Goal: Contribute content: Add original content to the website for others to see

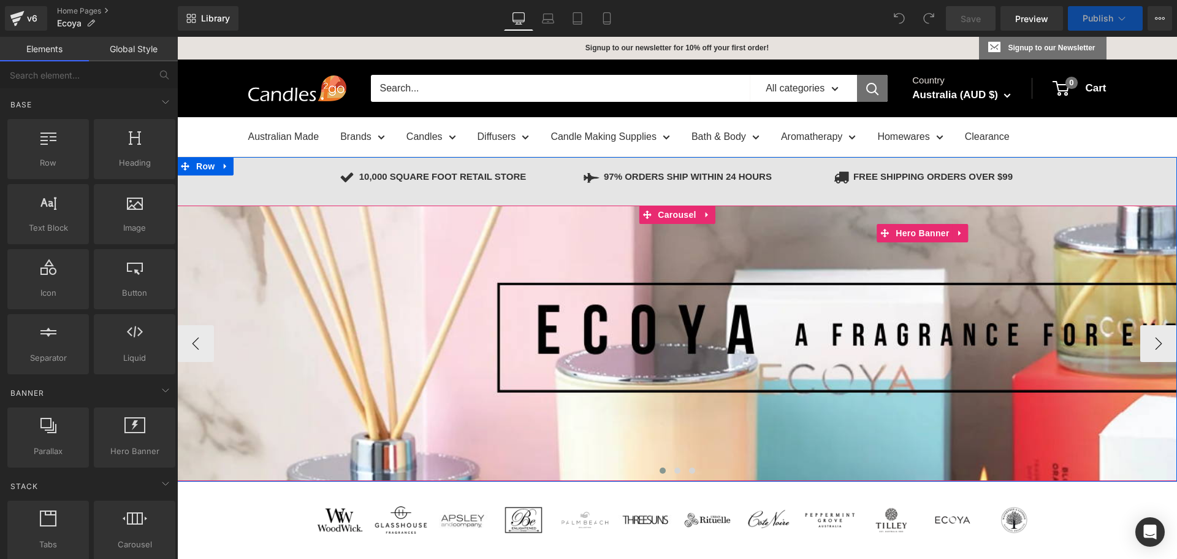
click at [421, 304] on div at bounding box center [922, 342] width 1491 height 275
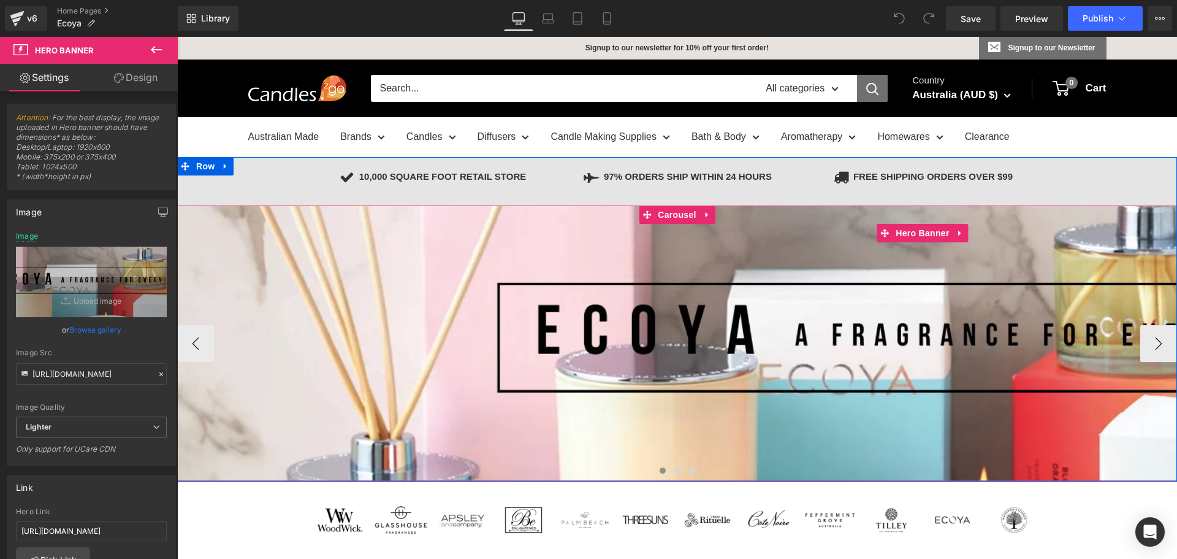
click at [430, 382] on div at bounding box center [922, 342] width 1491 height 275
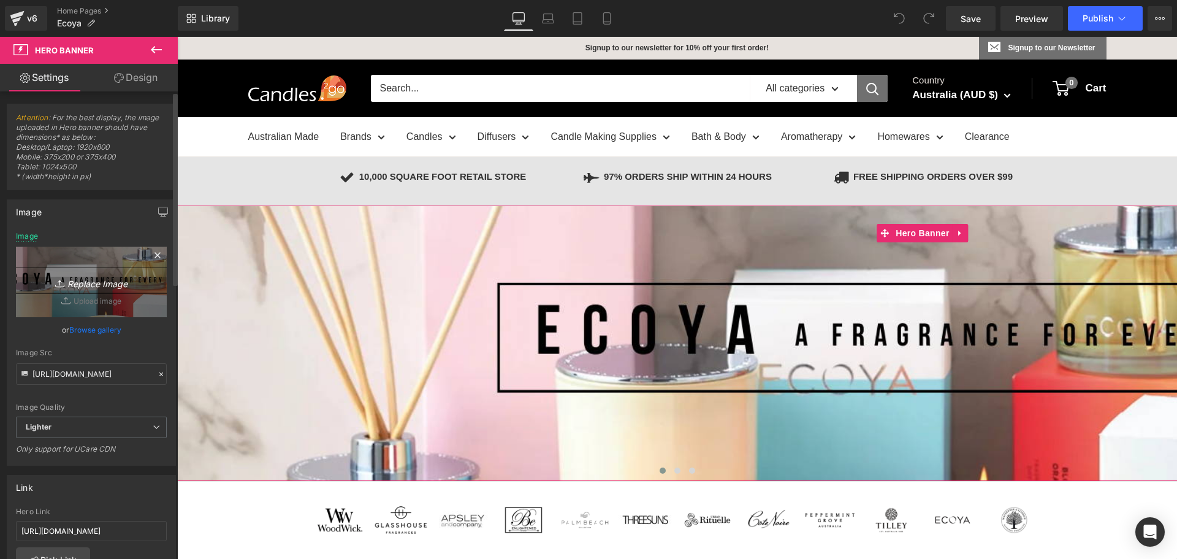
click at [107, 286] on icon "Replace Image" at bounding box center [91, 281] width 98 height 15
type input "C:\fakepath\[PERSON_NAME] St Banner 2000x400 Candles2Go.jpeg"
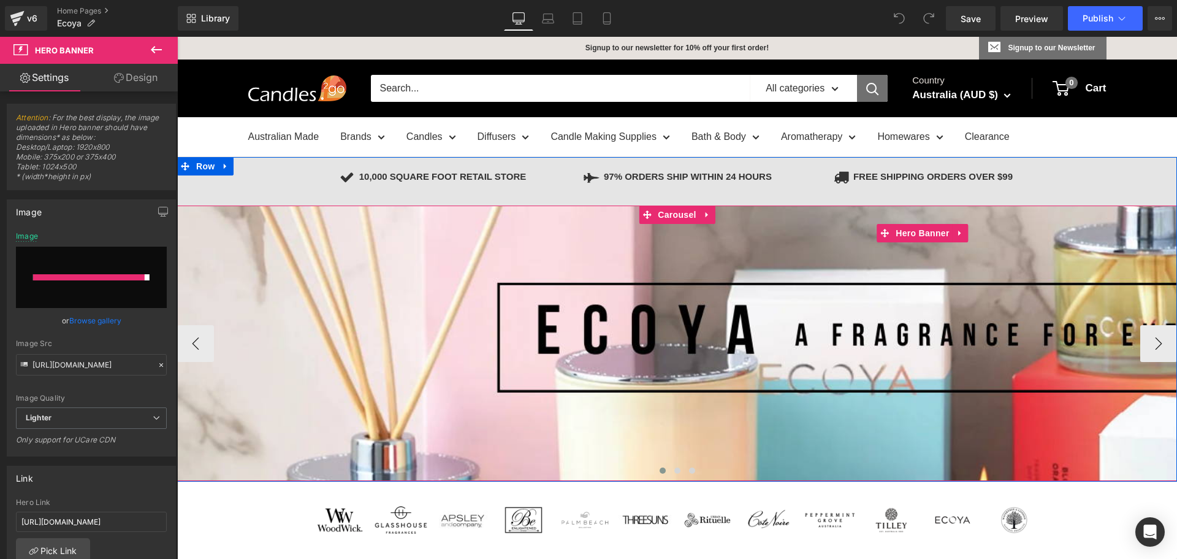
type input "[URL][DOMAIN_NAME][PERSON_NAME]"
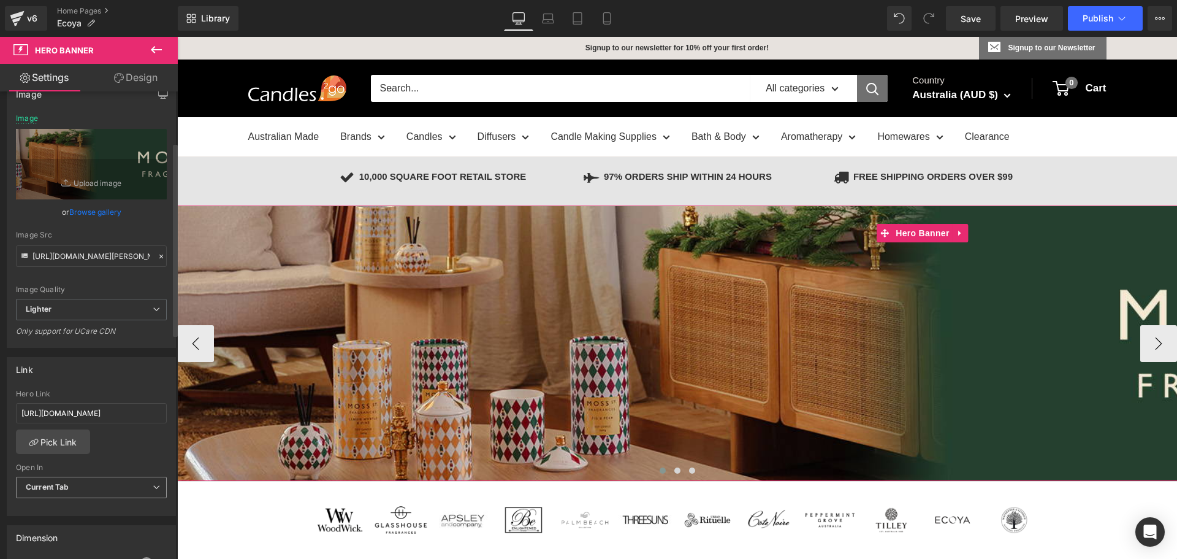
scroll to position [123, 0]
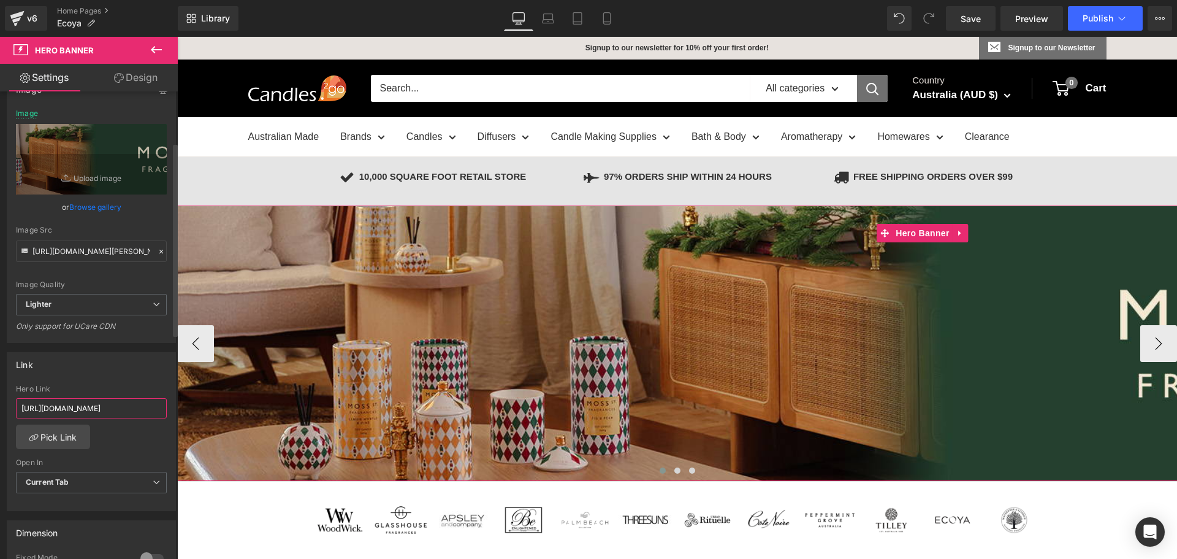
click at [83, 412] on input "[URL][DOMAIN_NAME]" at bounding box center [91, 408] width 151 height 20
click at [86, 411] on input "[URL][DOMAIN_NAME]" at bounding box center [91, 408] width 151 height 20
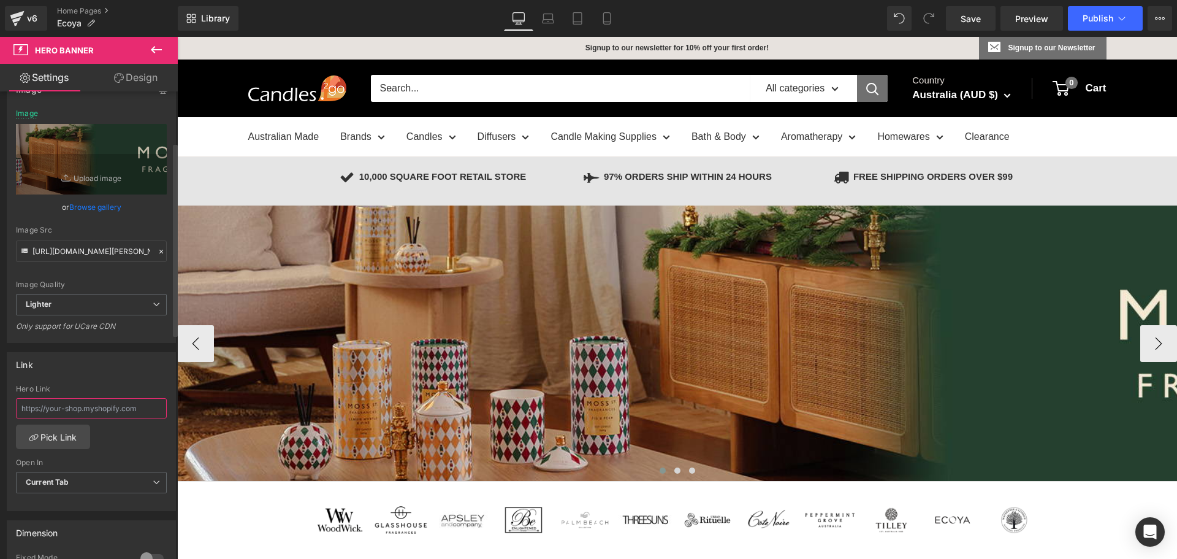
paste input "[URL][DOMAIN_NAME]"
type input "[URL][DOMAIN_NAME]"
click at [102, 382] on div "Link [URL][DOMAIN_NAME] Hero Link [URL][DOMAIN_NAME] Pick Link Current Tab New …" at bounding box center [91, 431] width 169 height 159
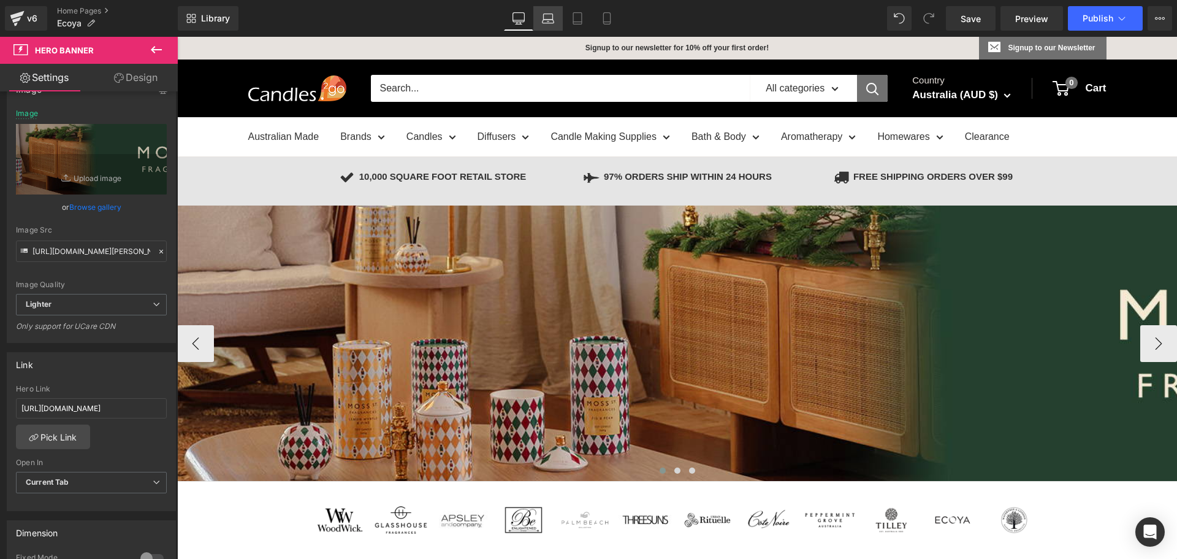
click at [552, 20] on icon at bounding box center [549, 22] width 12 height 4
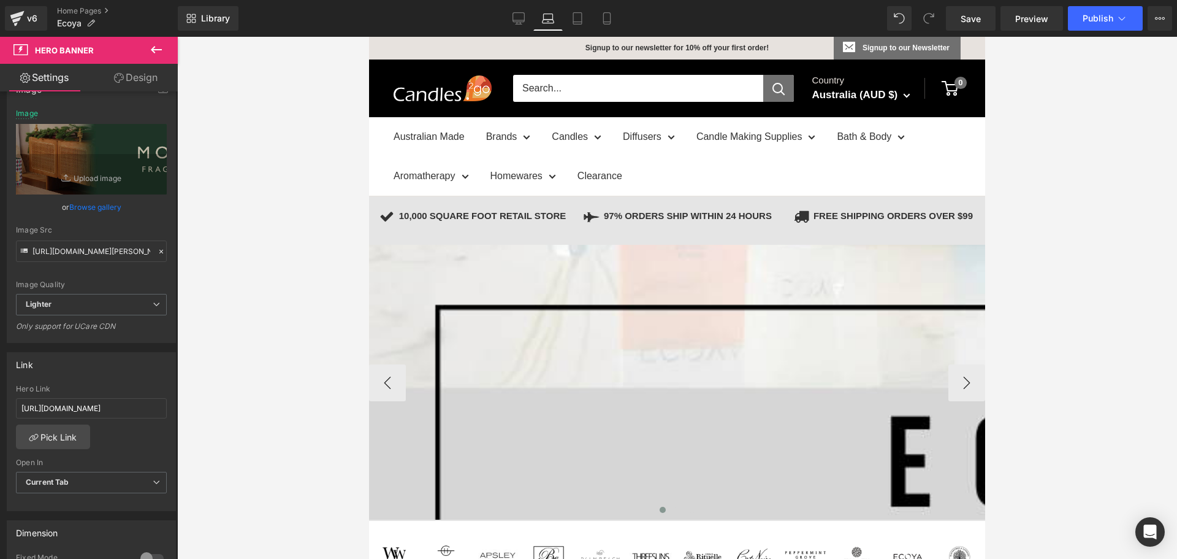
scroll to position [31, 0]
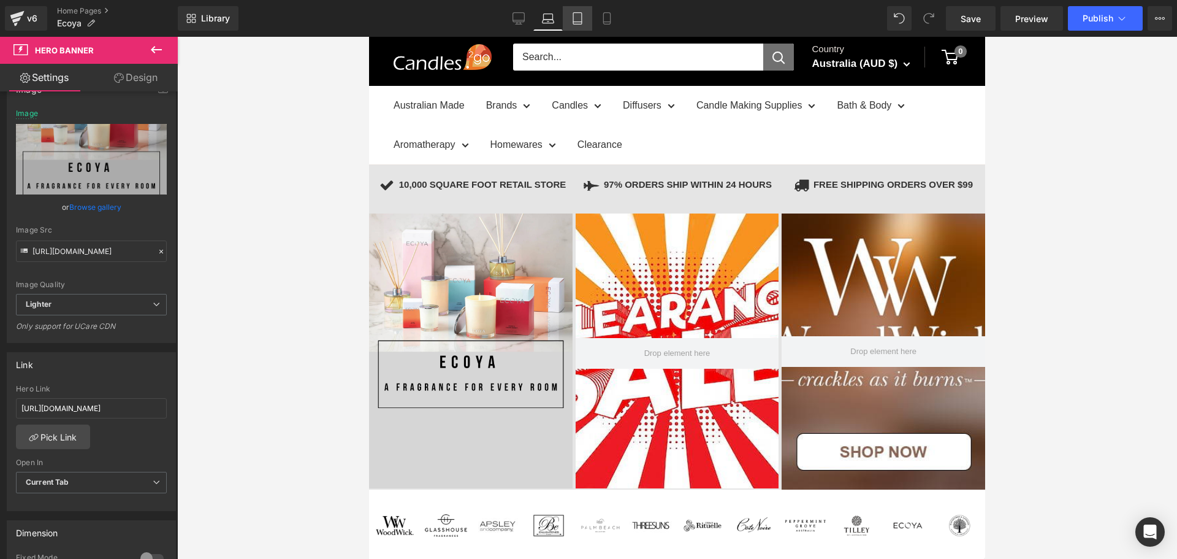
click at [586, 15] on link "Tablet" at bounding box center [577, 18] width 29 height 25
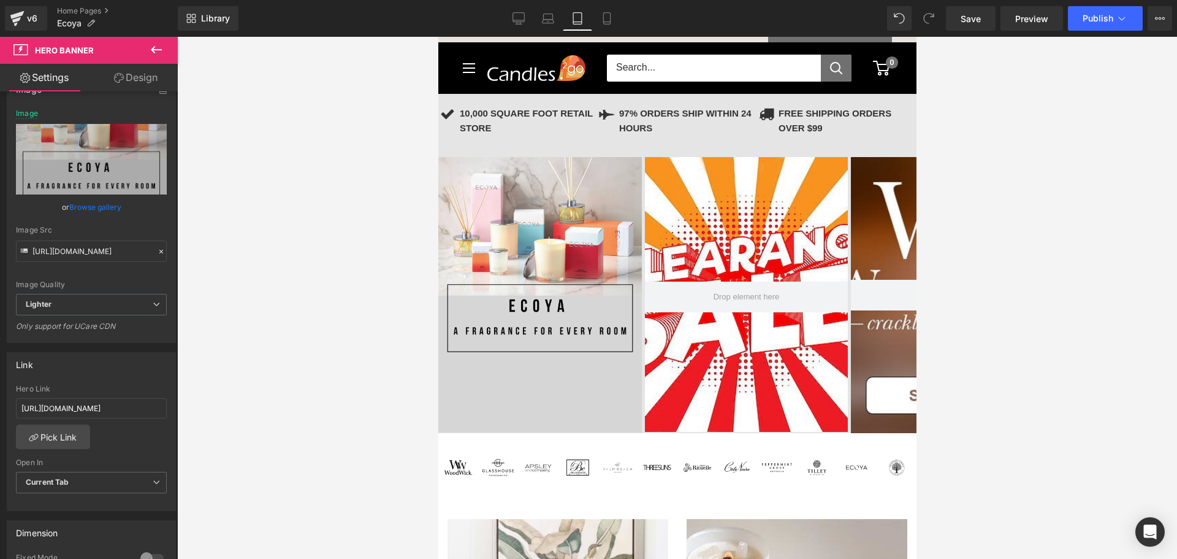
scroll to position [0, 0]
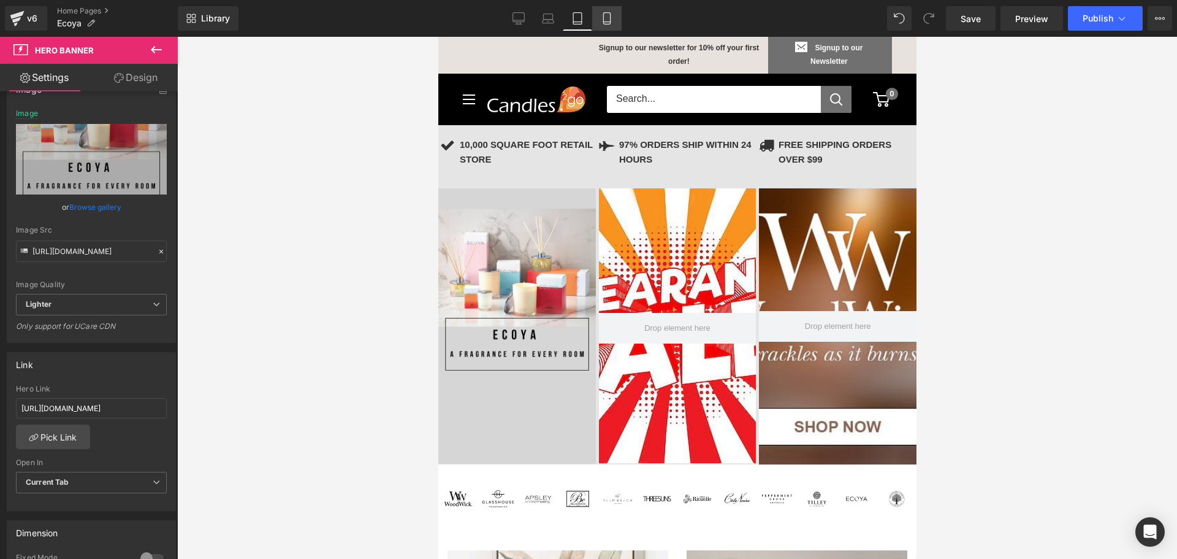
click at [604, 15] on icon at bounding box center [606, 19] width 7 height 12
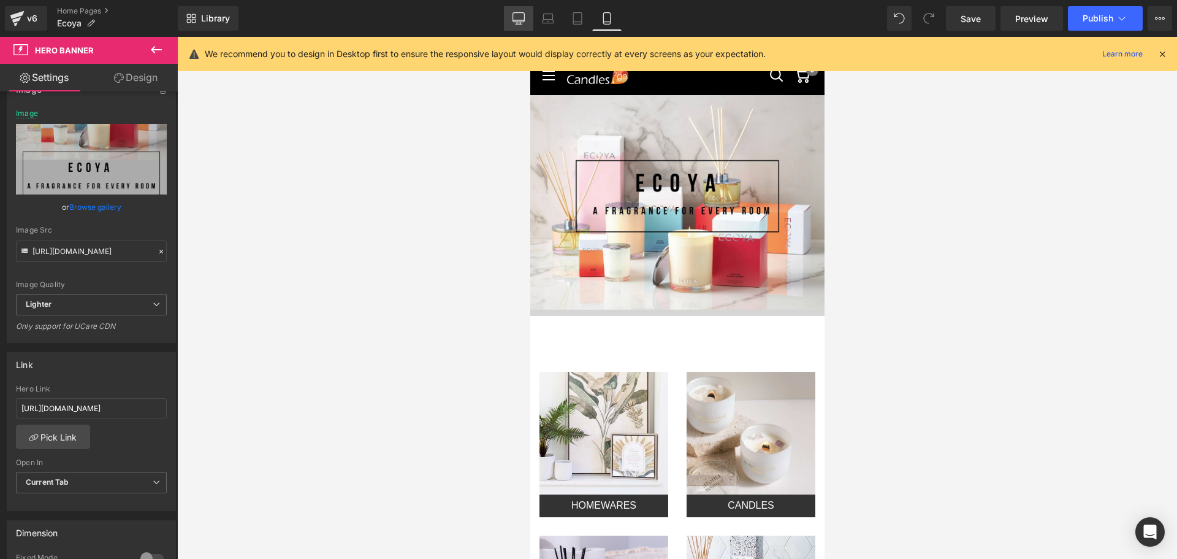
click at [525, 13] on icon at bounding box center [519, 17] width 12 height 9
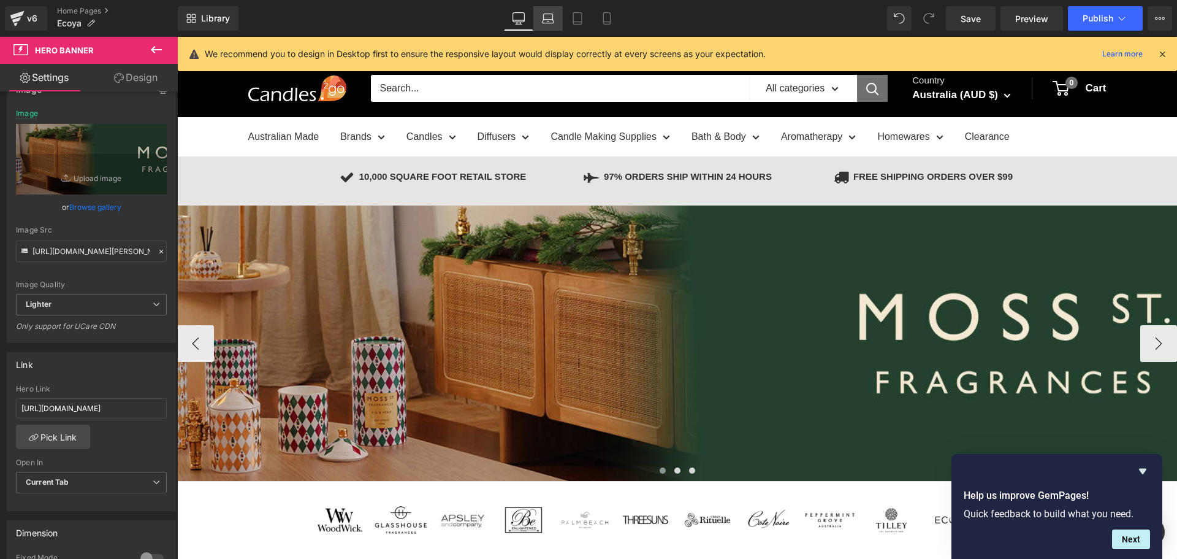
click at [553, 14] on icon at bounding box center [548, 17] width 9 height 6
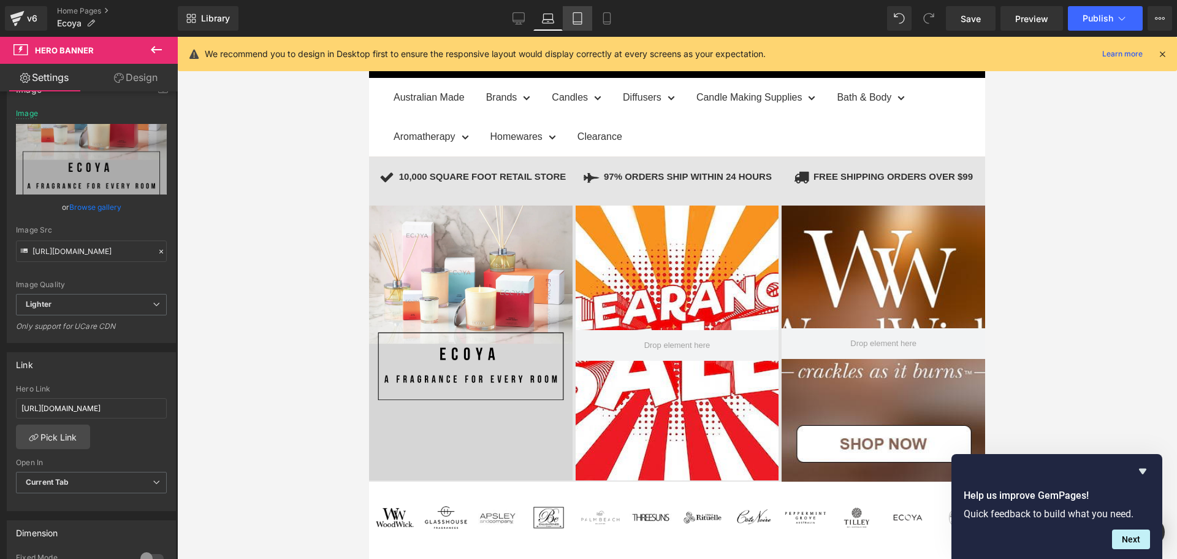
click at [574, 16] on icon at bounding box center [577, 18] width 12 height 12
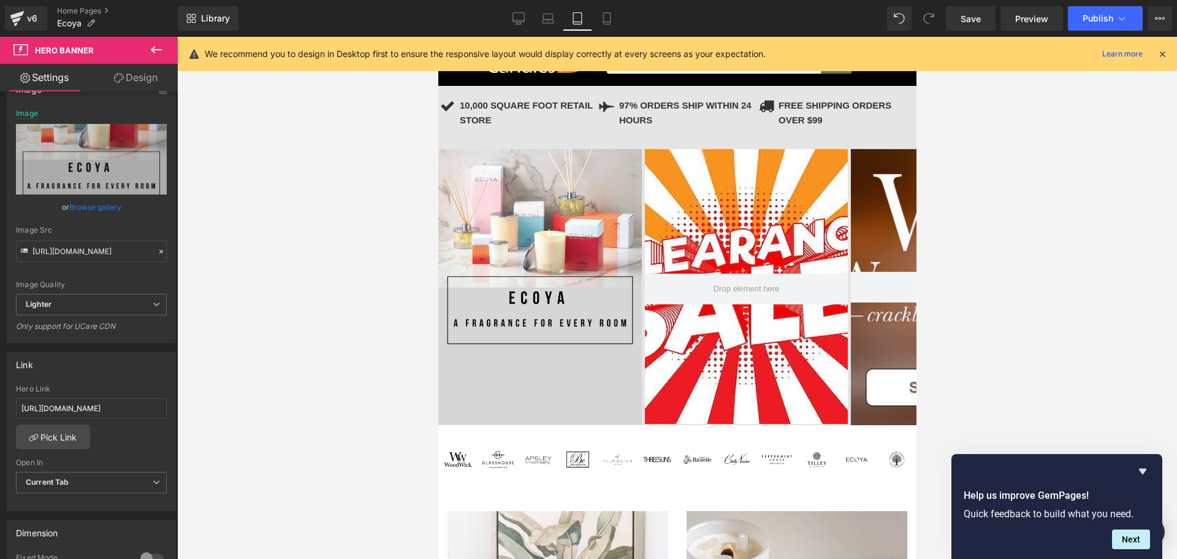
scroll to position [0, 0]
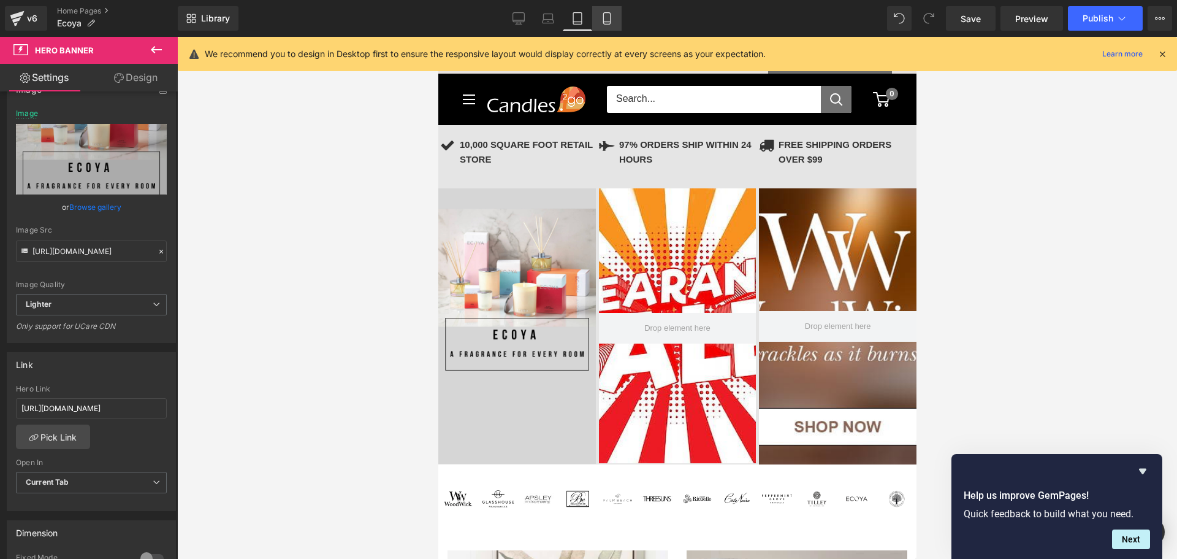
click at [612, 18] on icon at bounding box center [607, 18] width 12 height 12
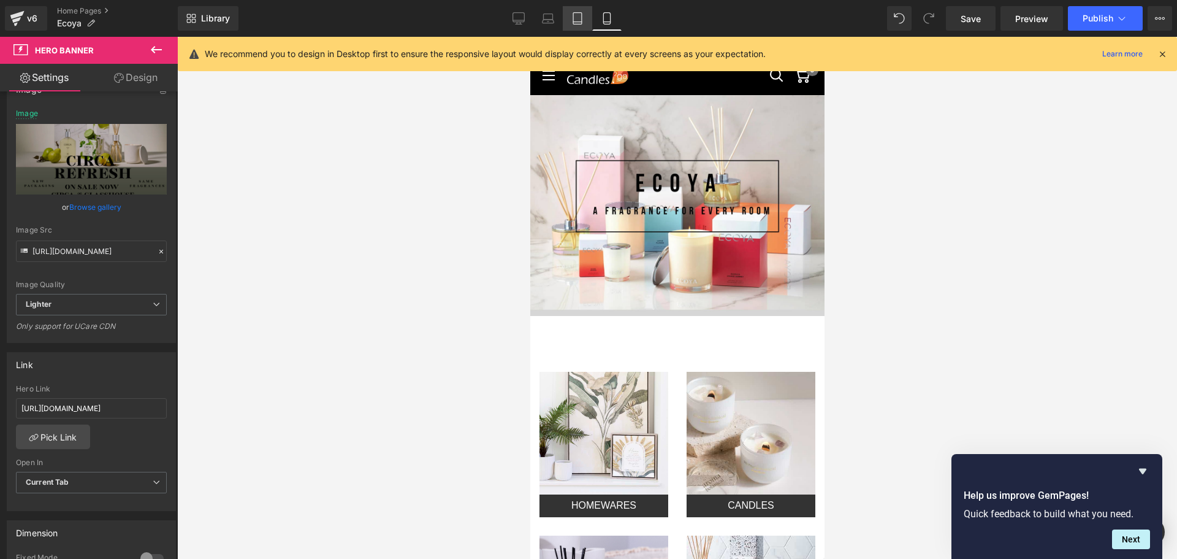
click at [573, 16] on icon at bounding box center [577, 18] width 12 height 12
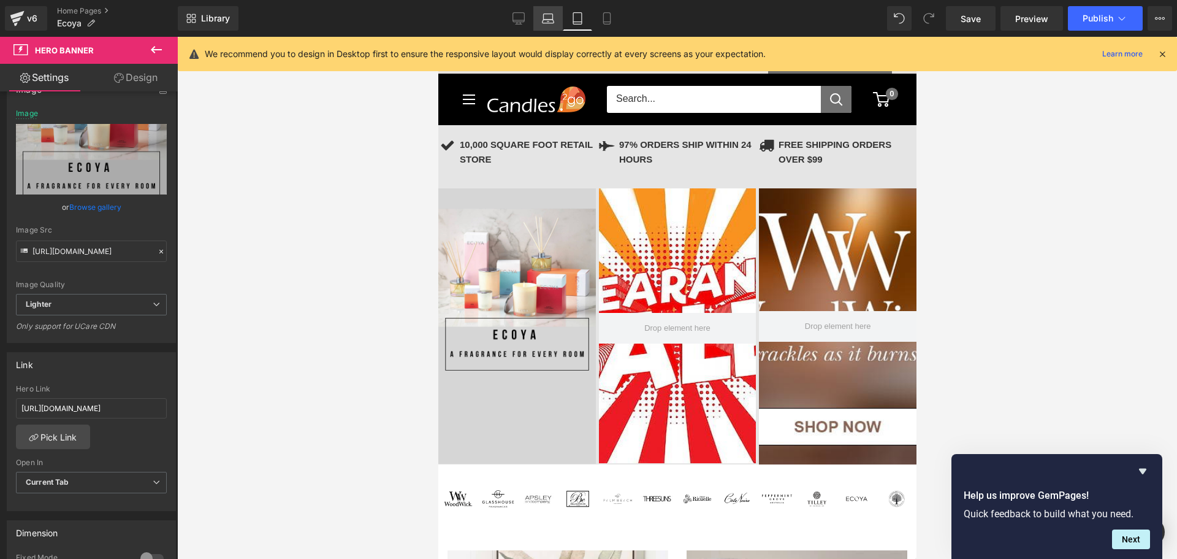
click at [544, 12] on link "Laptop" at bounding box center [547, 18] width 29 height 25
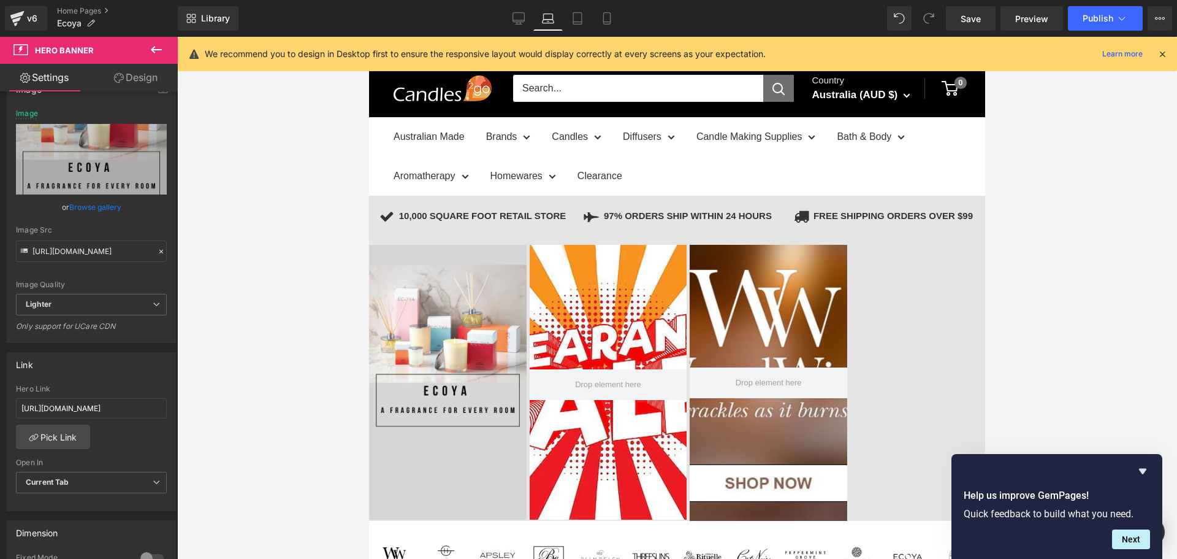
scroll to position [56, 0]
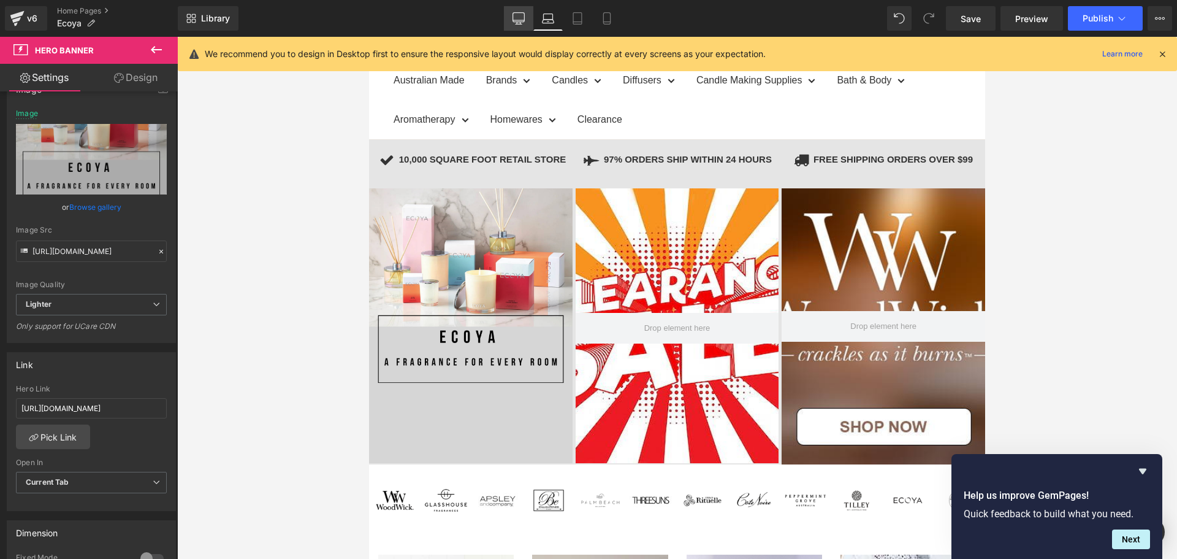
click at [525, 15] on icon at bounding box center [519, 17] width 12 height 9
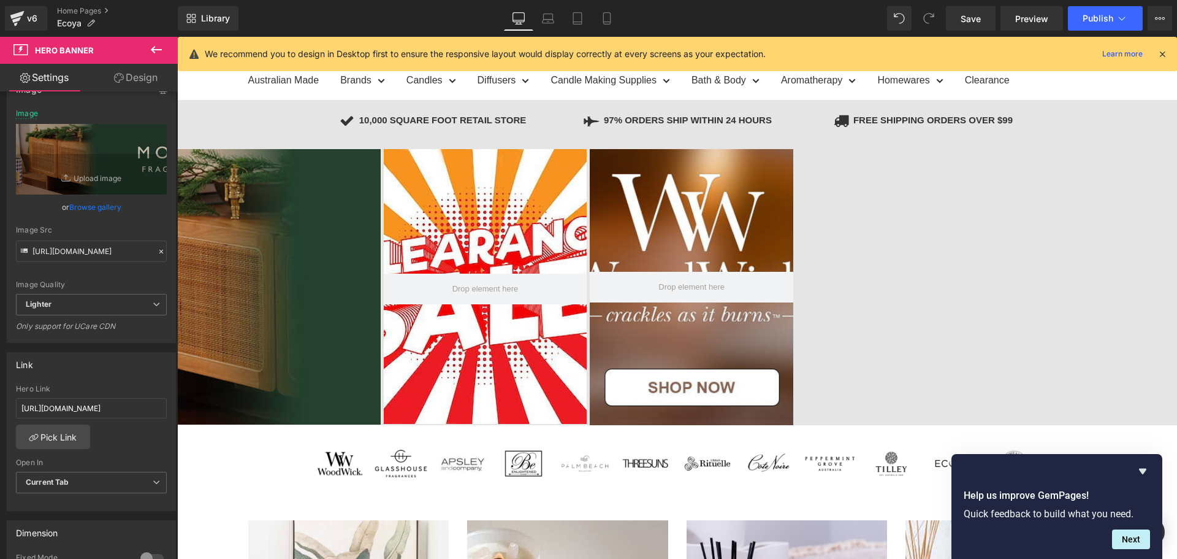
type input "[URL][DOMAIN_NAME][PERSON_NAME]"
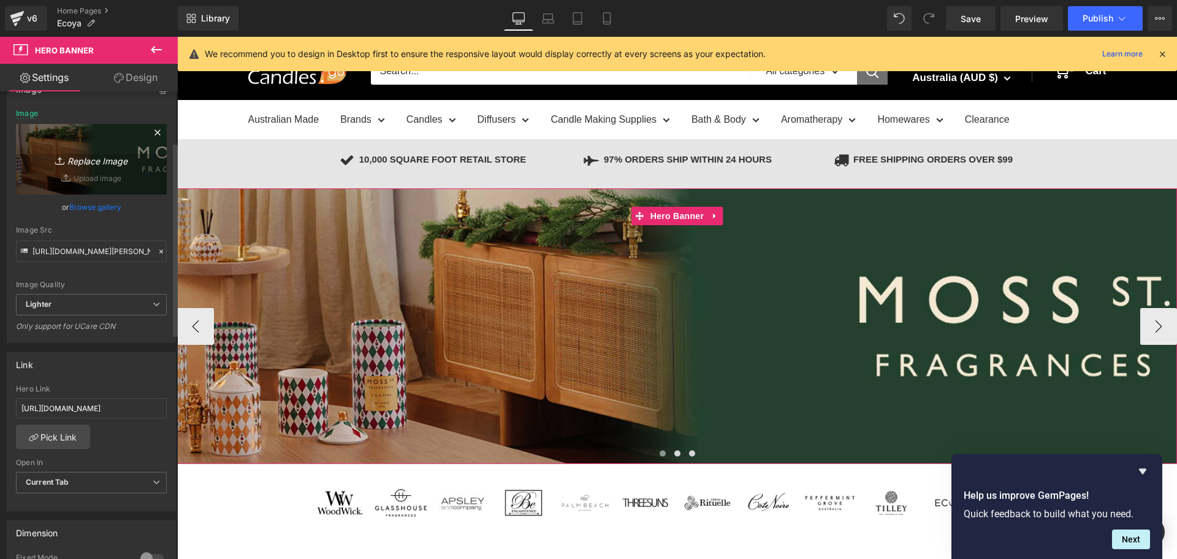
click at [94, 164] on icon "Replace Image" at bounding box center [91, 158] width 98 height 15
type input "C:\fakepath\Banner [PERSON_NAME] ST CHRISTMAS.png"
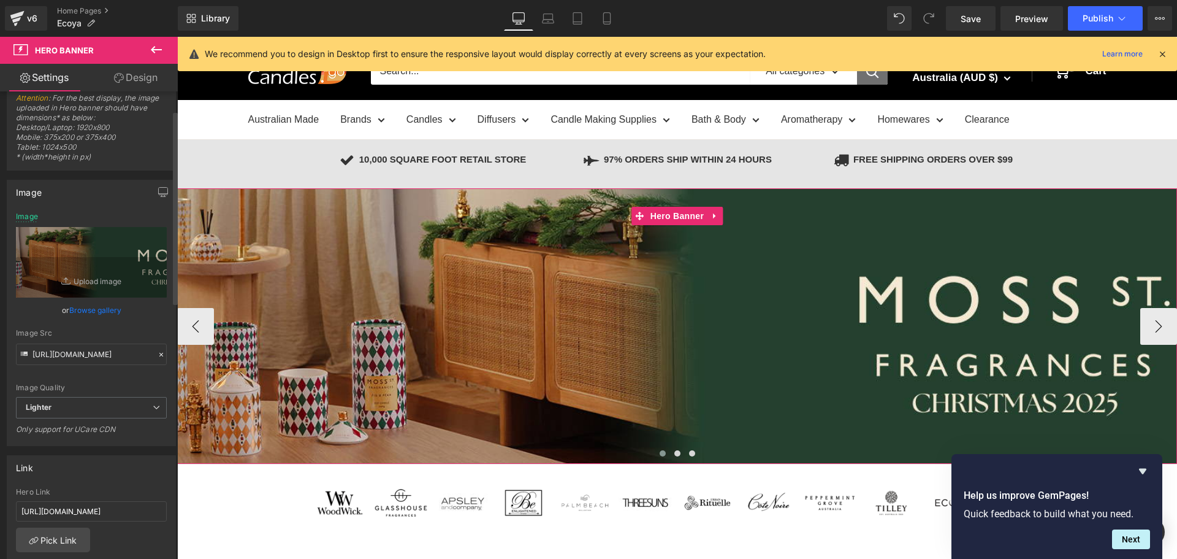
scroll to position [0, 0]
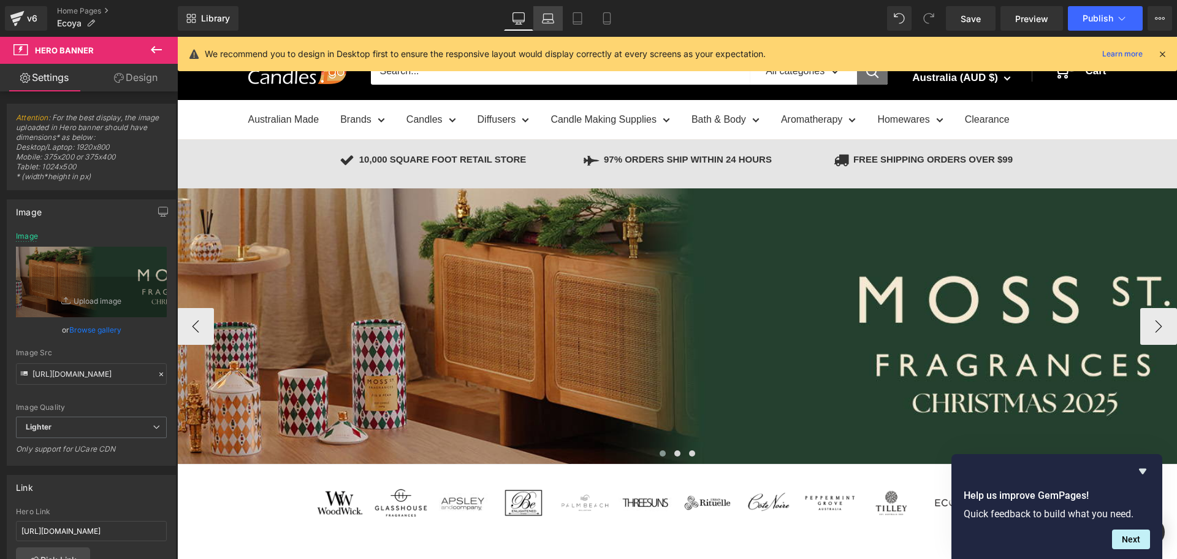
click at [548, 21] on icon at bounding box center [548, 18] width 12 height 12
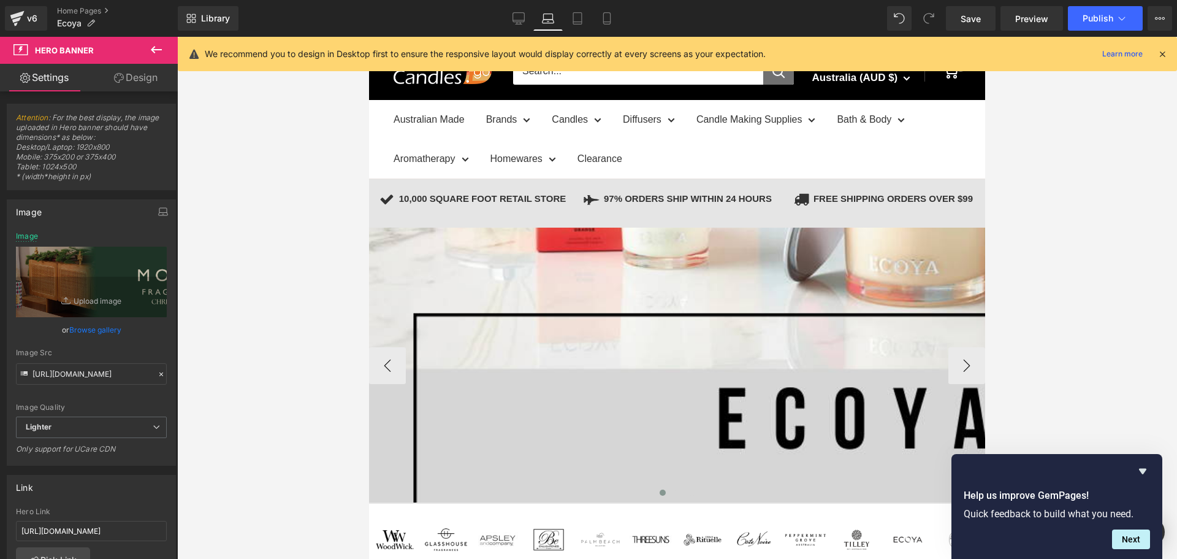
type input "[URL][DOMAIN_NAME]"
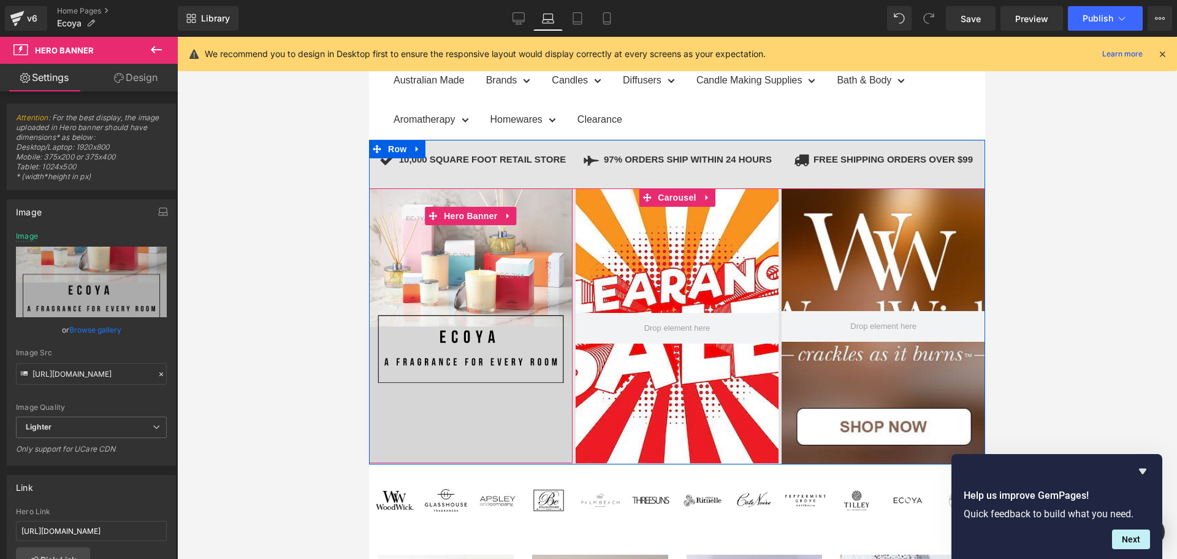
click at [460, 303] on div at bounding box center [471, 325] width 204 height 275
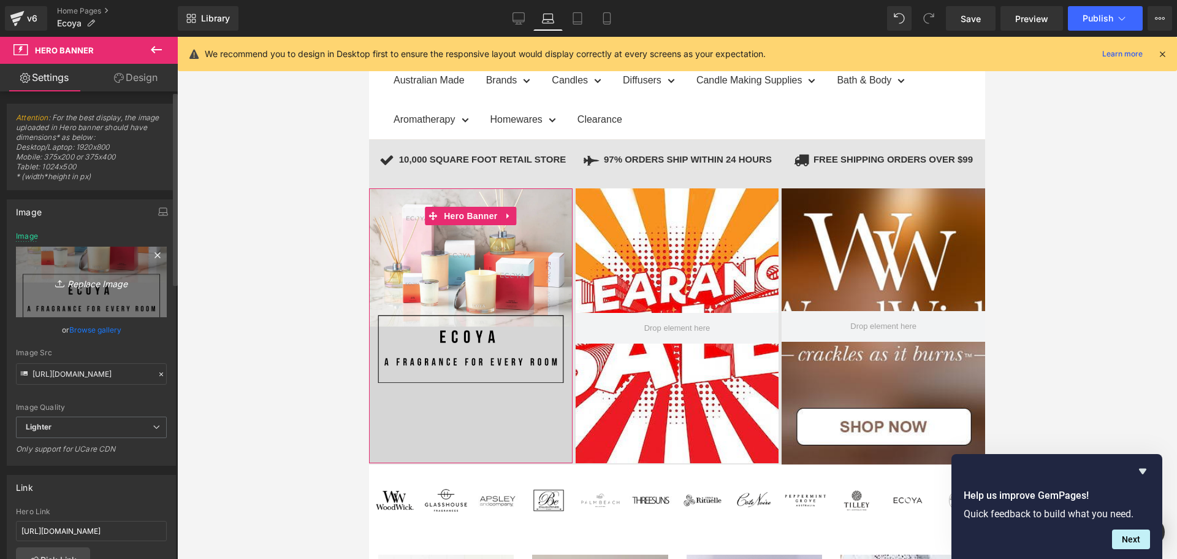
click at [76, 284] on icon "Replace Image" at bounding box center [91, 281] width 98 height 15
type input "C:\fakepath\[PERSON_NAME] ST CHRISTMAS Banner IpadPhoneLaptop.png"
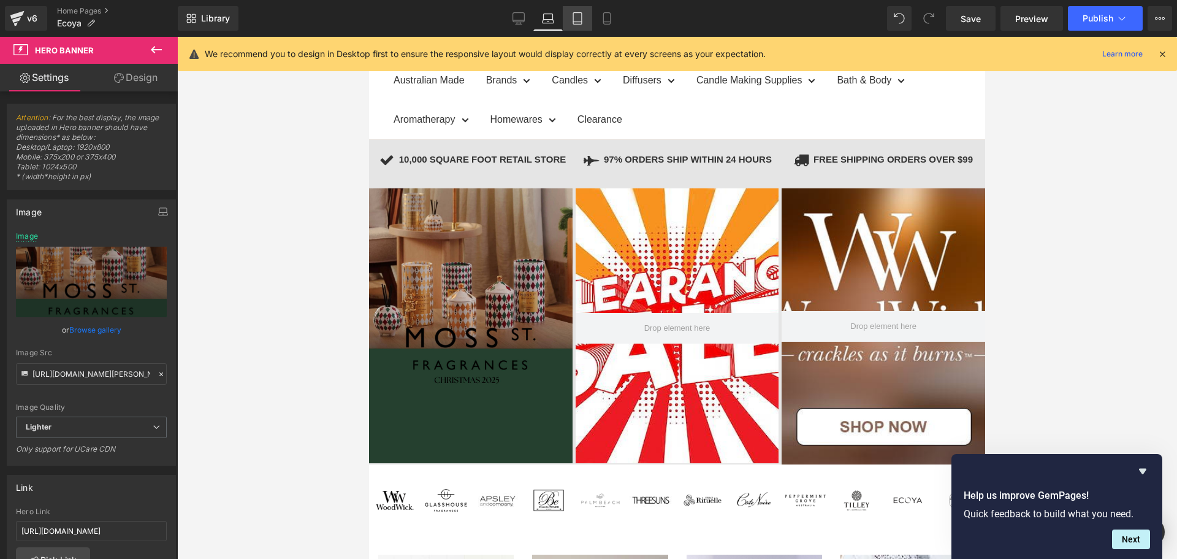
click at [580, 17] on icon at bounding box center [577, 18] width 12 height 12
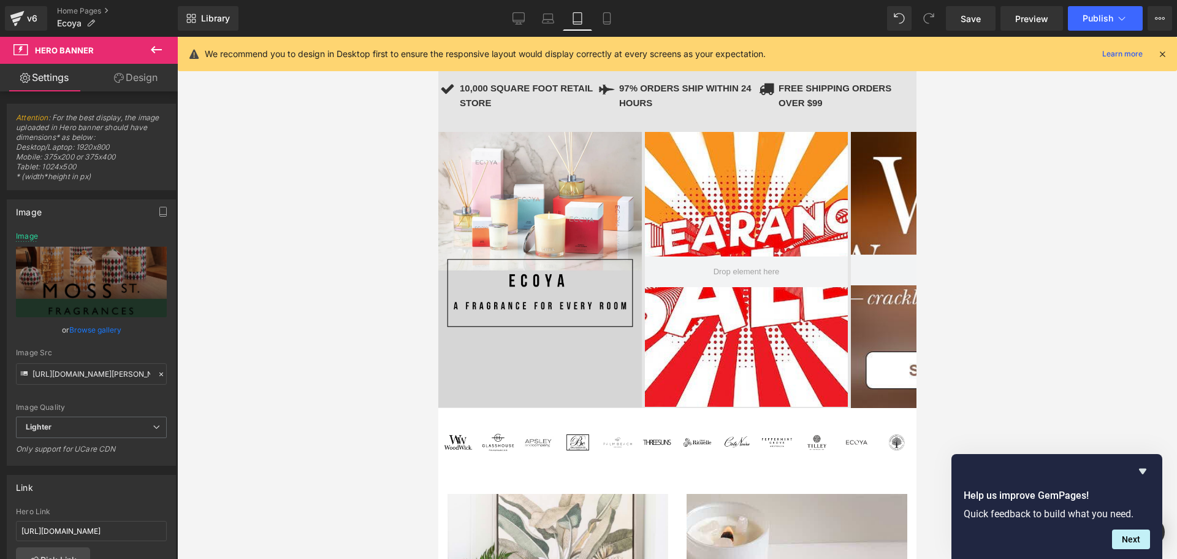
type input "[URL][DOMAIN_NAME]"
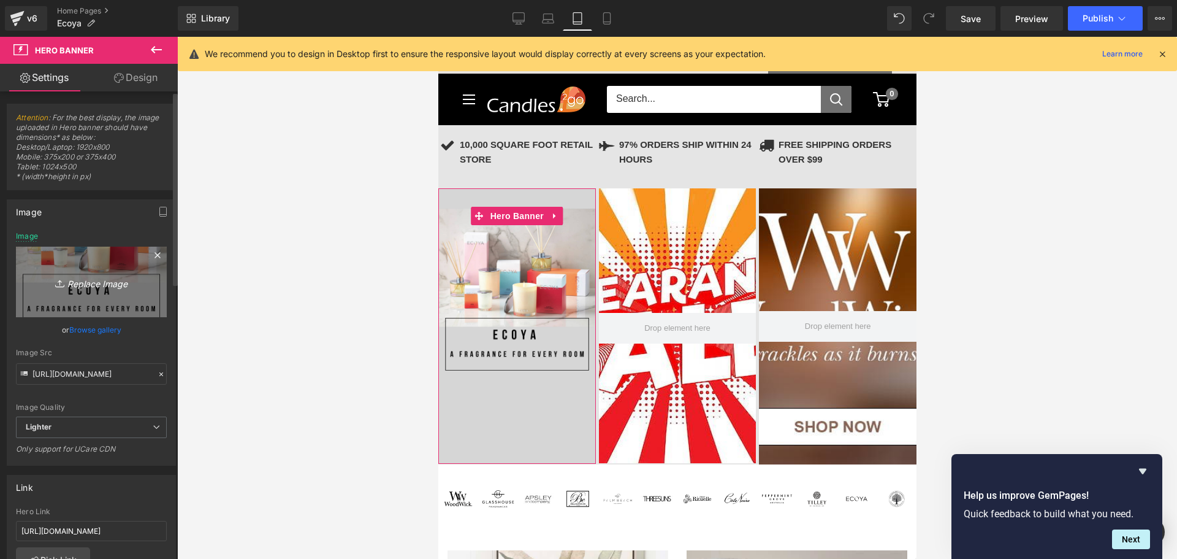
click at [95, 278] on icon "Replace Image" at bounding box center [91, 281] width 98 height 15
type input "C:\fakepath\[PERSON_NAME] ST CHRISTMAS Banner IpadPhoneLaptop.png"
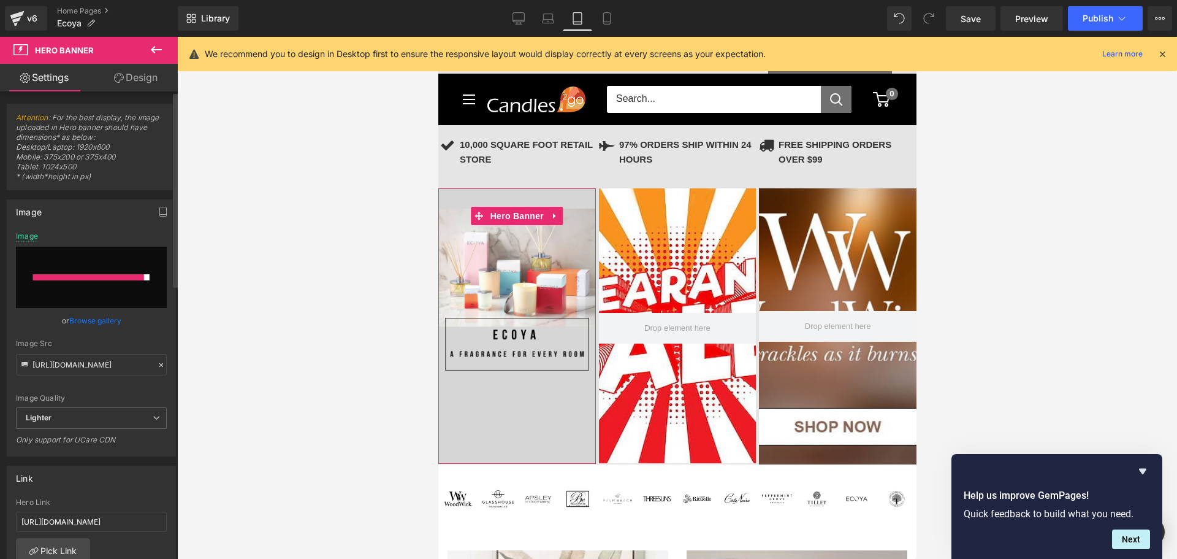
click at [127, 283] on input "file" at bounding box center [91, 276] width 151 height 61
type input "C:\fakepath\[PERSON_NAME] ST CHRISTMAS Banner IpadPhoneLaptop.png"
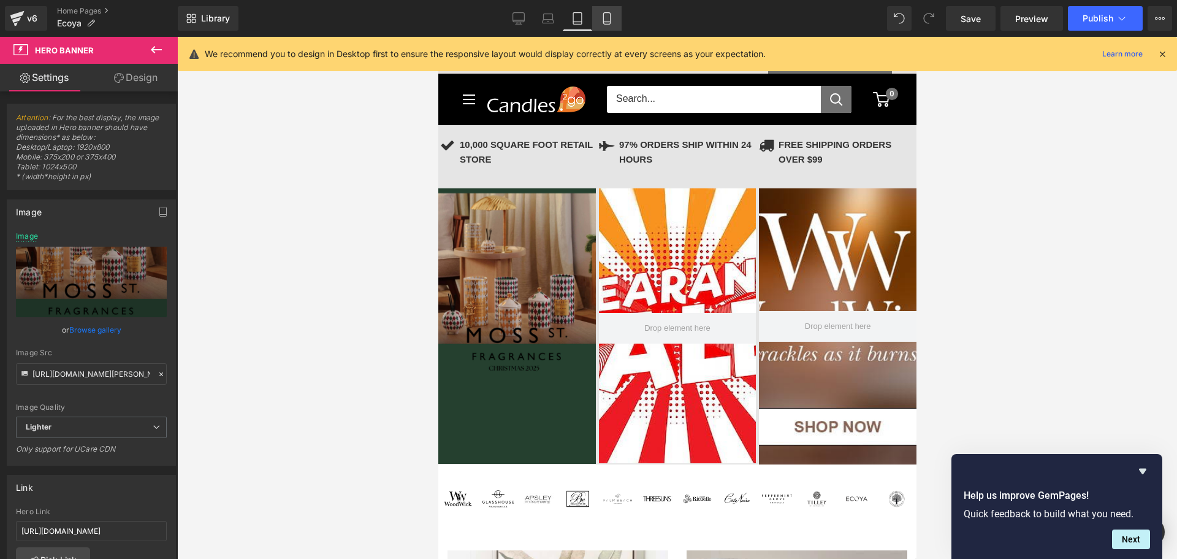
click at [610, 13] on icon at bounding box center [607, 18] width 12 height 12
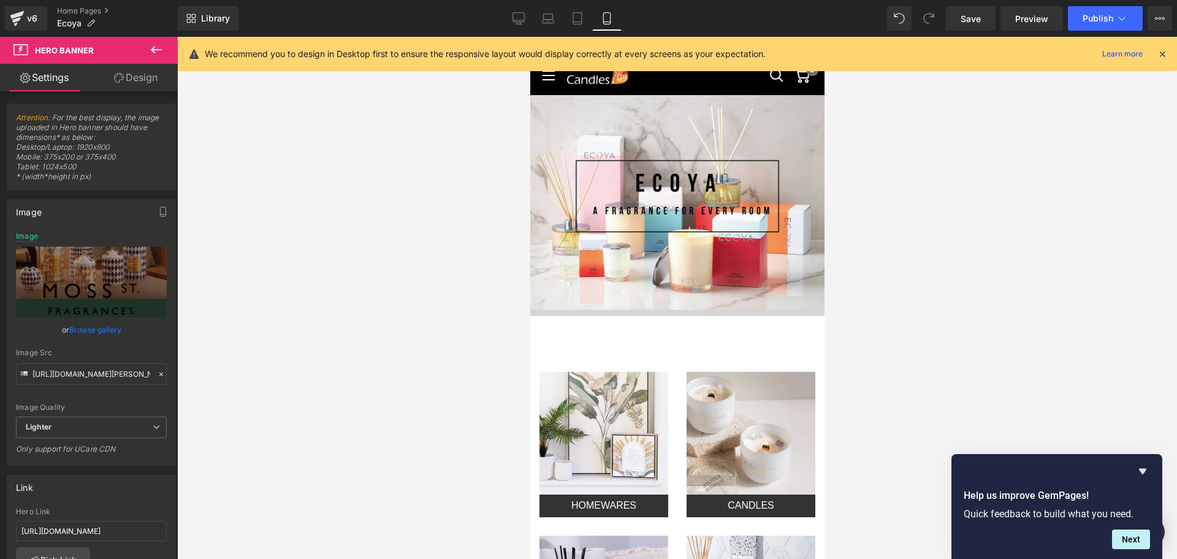
type input "[URL][DOMAIN_NAME]"
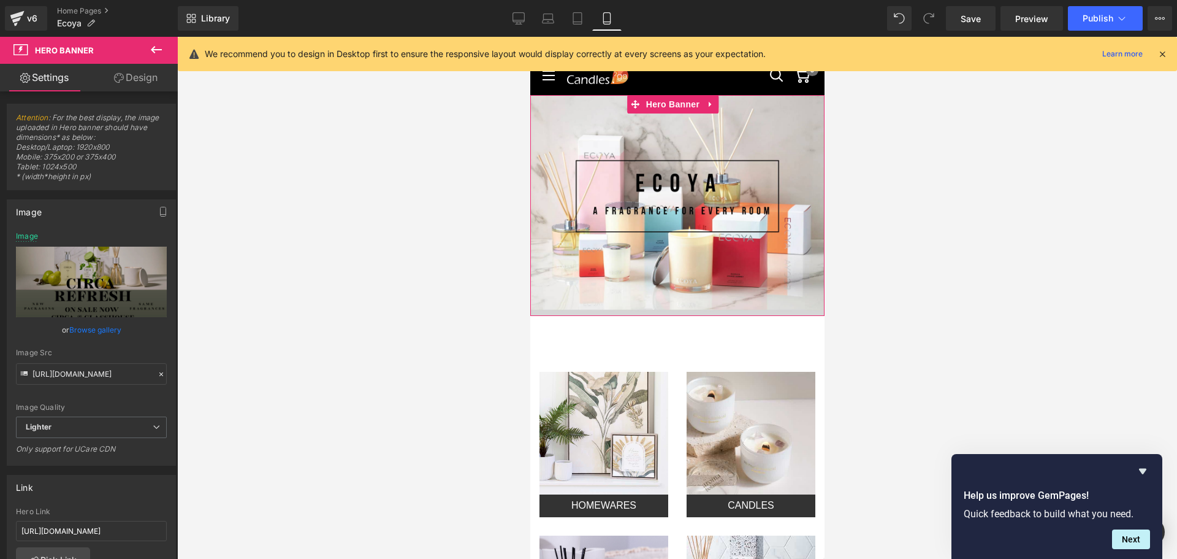
click at [641, 188] on span "Separator" at bounding box center [677, 185] width 294 height 31
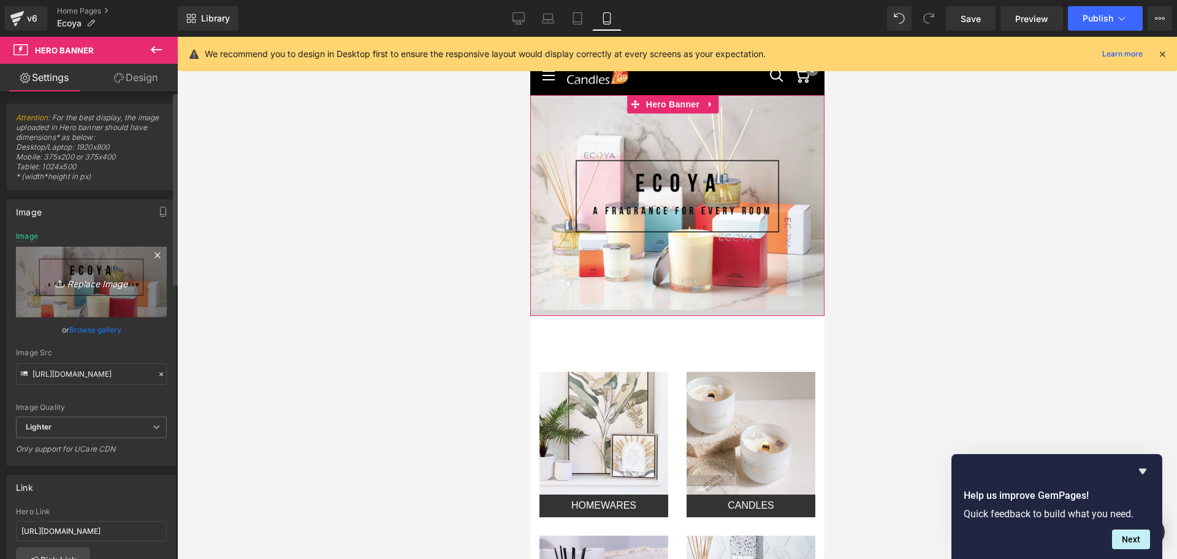
click at [93, 279] on icon "Replace Image" at bounding box center [91, 281] width 98 height 15
type input "C:\fakepath\[PERSON_NAME] ST CHRISTMAS Banner Iphone.png"
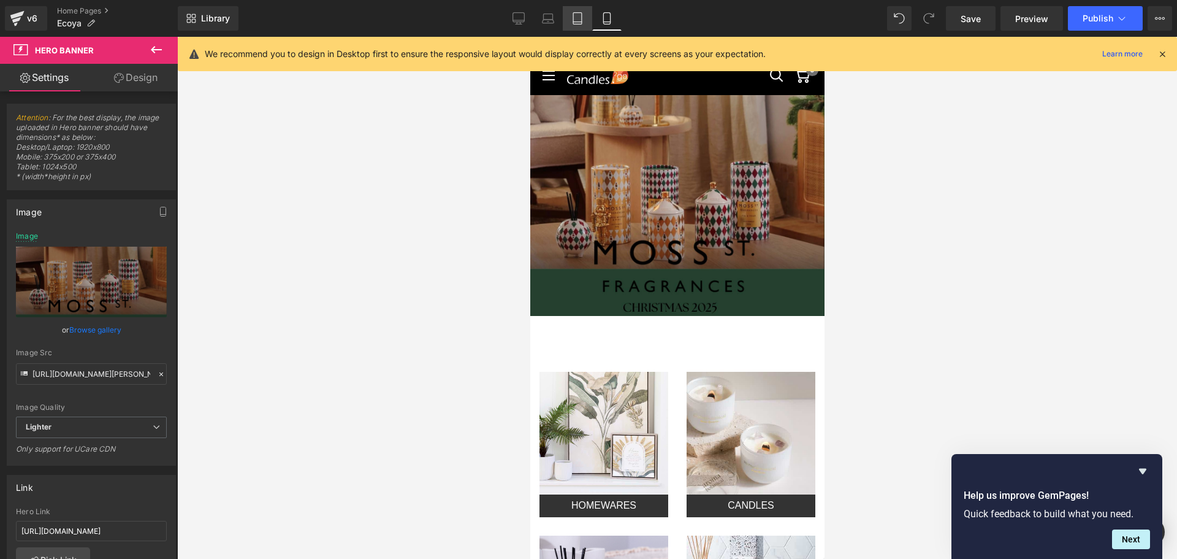
click at [576, 10] on link "Tablet" at bounding box center [577, 18] width 29 height 25
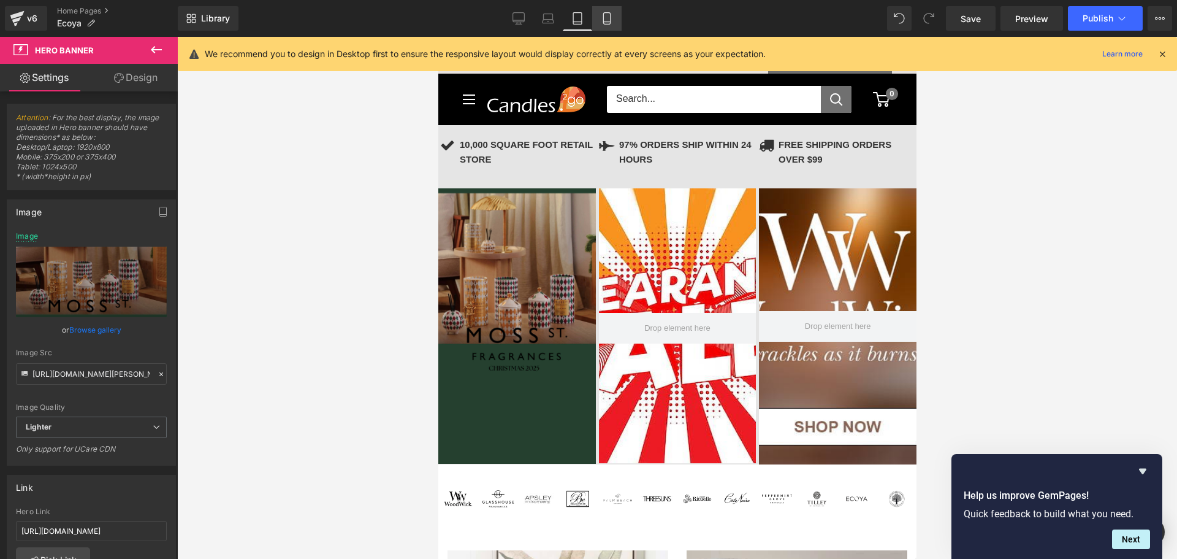
click at [612, 18] on icon at bounding box center [607, 18] width 12 height 12
type input "[URL][DOMAIN_NAME]"
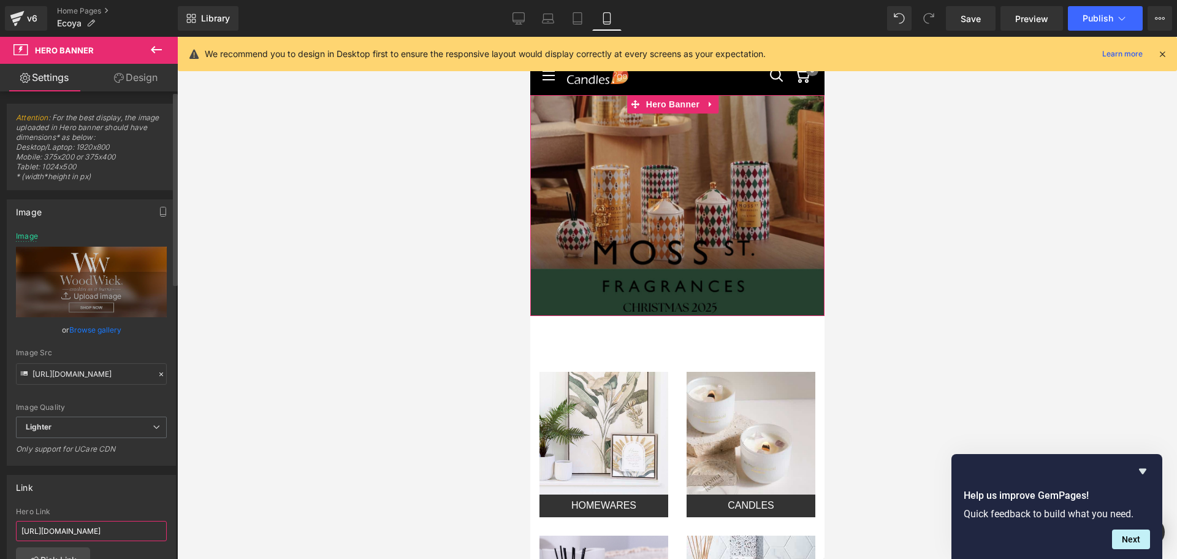
click at [75, 526] on input "[URL][DOMAIN_NAME]" at bounding box center [91, 531] width 151 height 20
paste input "[URL][DOMAIN_NAME]"
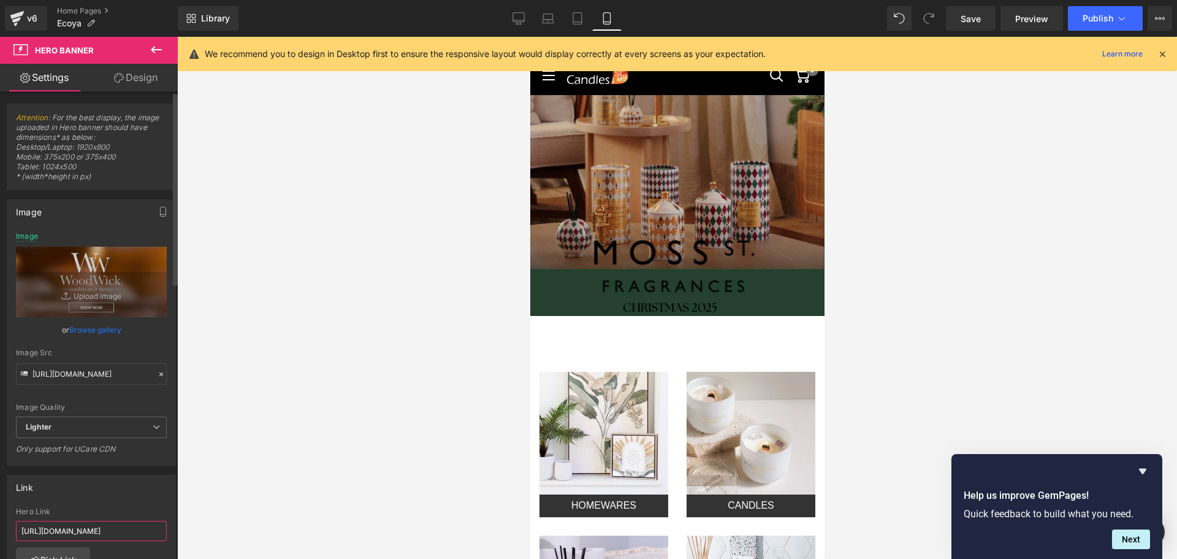
type input "[URL][DOMAIN_NAME]"
click at [77, 497] on div "Link" at bounding box center [91, 486] width 168 height 23
click at [569, 4] on div "Library Mobile Desktop Laptop Tablet Mobile Save Preview Publish Scheduled View…" at bounding box center [677, 18] width 999 height 37
click at [571, 14] on icon at bounding box center [577, 18] width 12 height 12
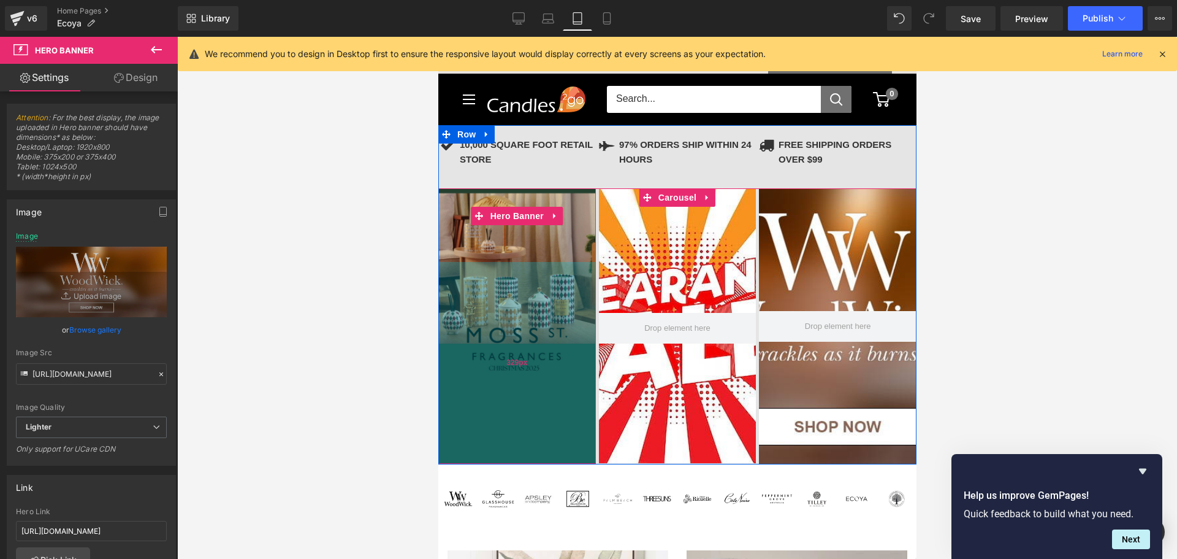
click at [508, 277] on div "329px" at bounding box center [517, 363] width 158 height 202
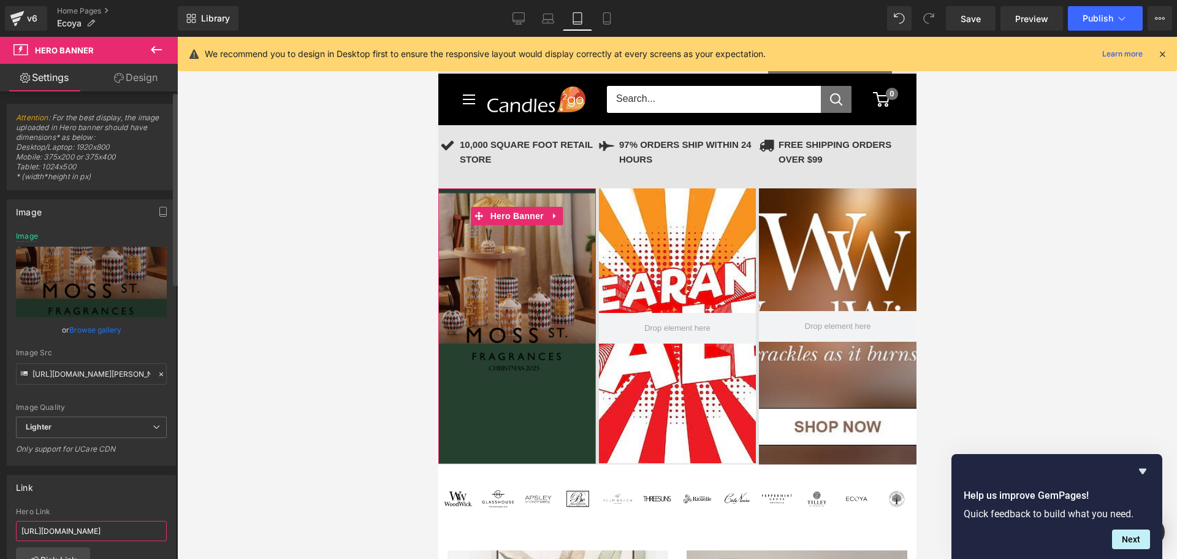
click at [83, 530] on input "[URL][DOMAIN_NAME]" at bounding box center [91, 531] width 151 height 20
paste input "[URL][DOMAIN_NAME]"
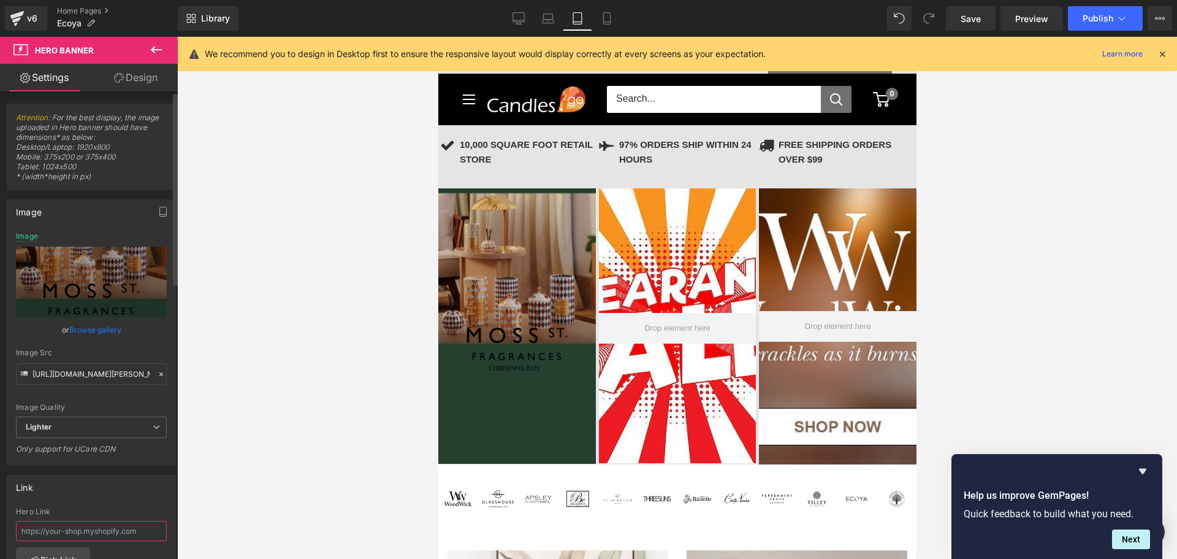
type input "[URL][DOMAIN_NAME]"
click at [548, 25] on link "Laptop" at bounding box center [547, 18] width 29 height 25
type input "[URL][DOMAIN_NAME][PERSON_NAME]"
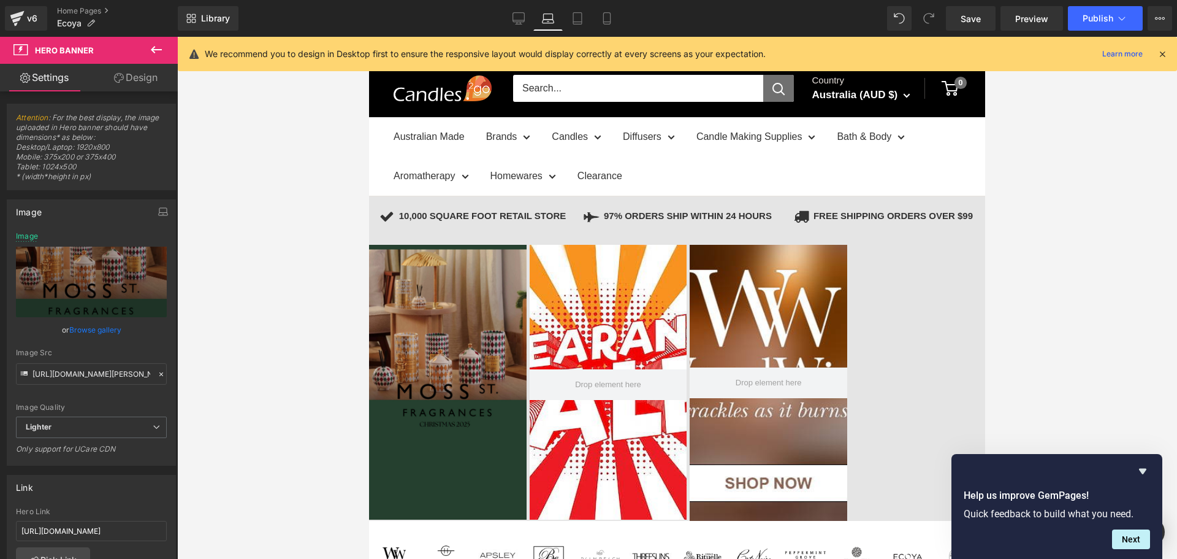
scroll to position [56, 0]
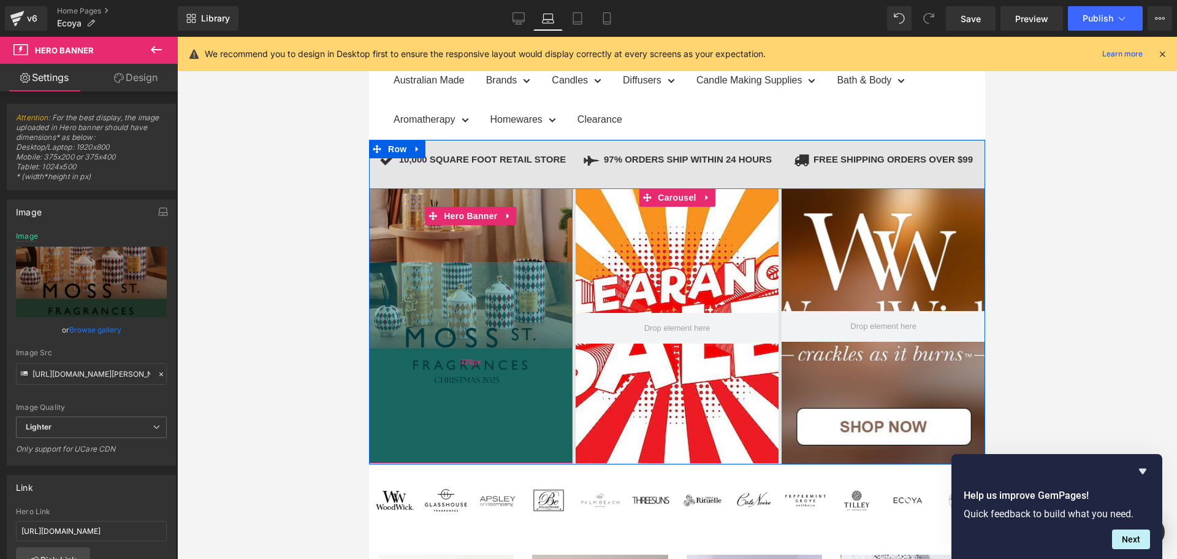
click at [476, 295] on div "328px" at bounding box center [471, 362] width 204 height 201
click at [446, 281] on div "328px" at bounding box center [471, 362] width 204 height 201
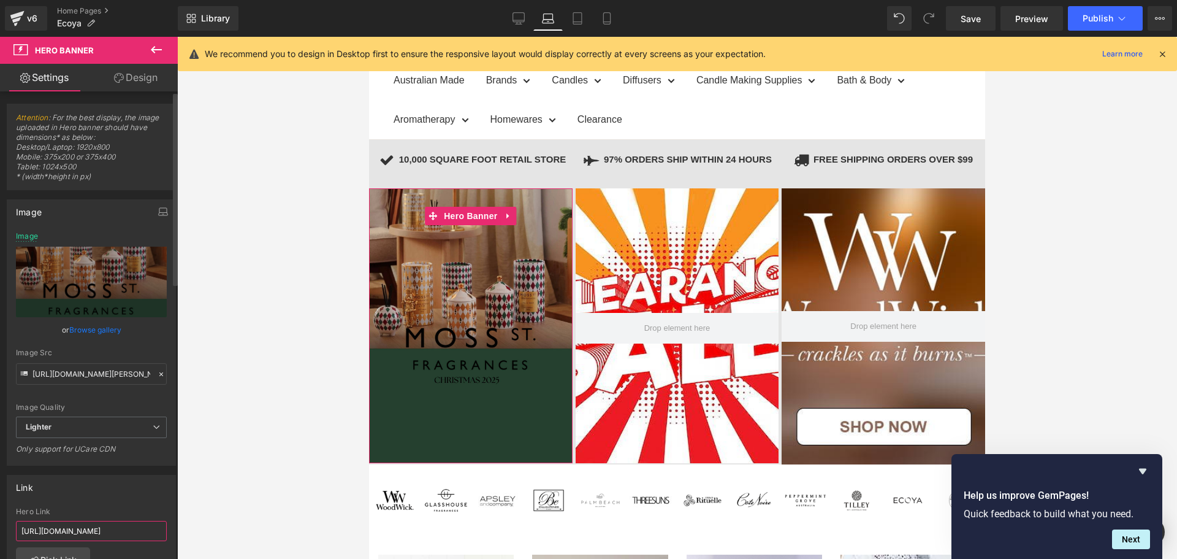
click at [72, 533] on input "[URL][DOMAIN_NAME]" at bounding box center [91, 531] width 151 height 20
paste input "[URL][DOMAIN_NAME]"
type input "[URL][DOMAIN_NAME]"
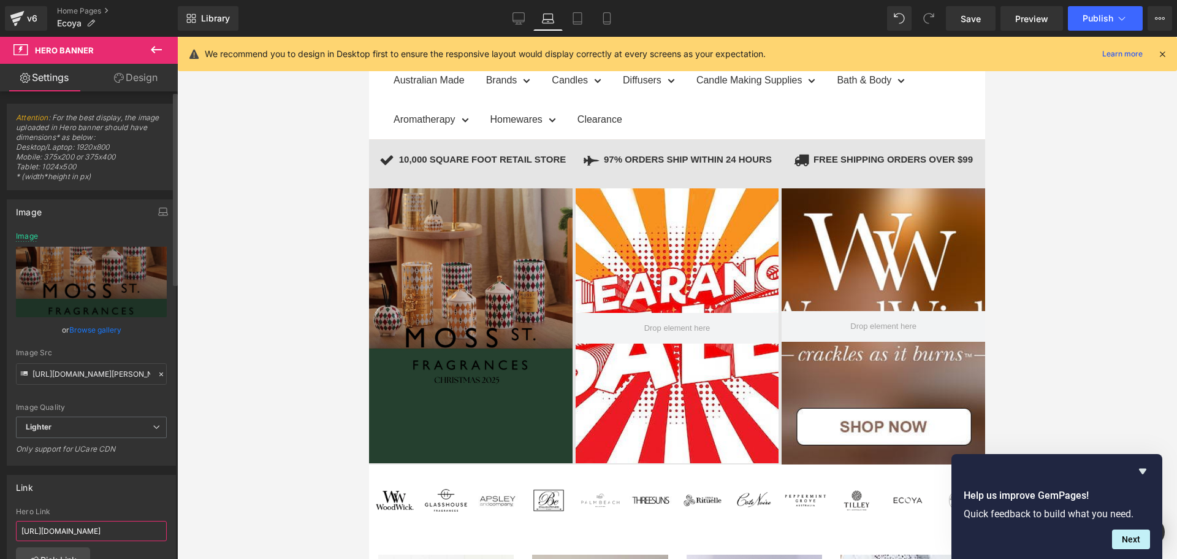
scroll to position [0, 107]
click at [521, 23] on icon at bounding box center [519, 23] width 4 height 2
type input "[URL][DOMAIN_NAME]"
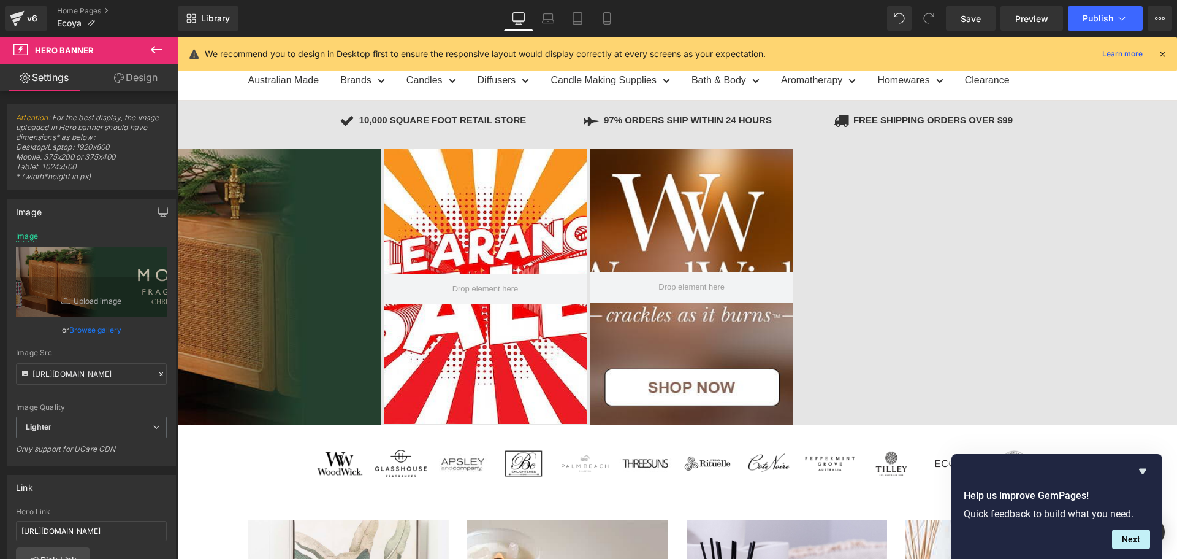
scroll to position [17, 0]
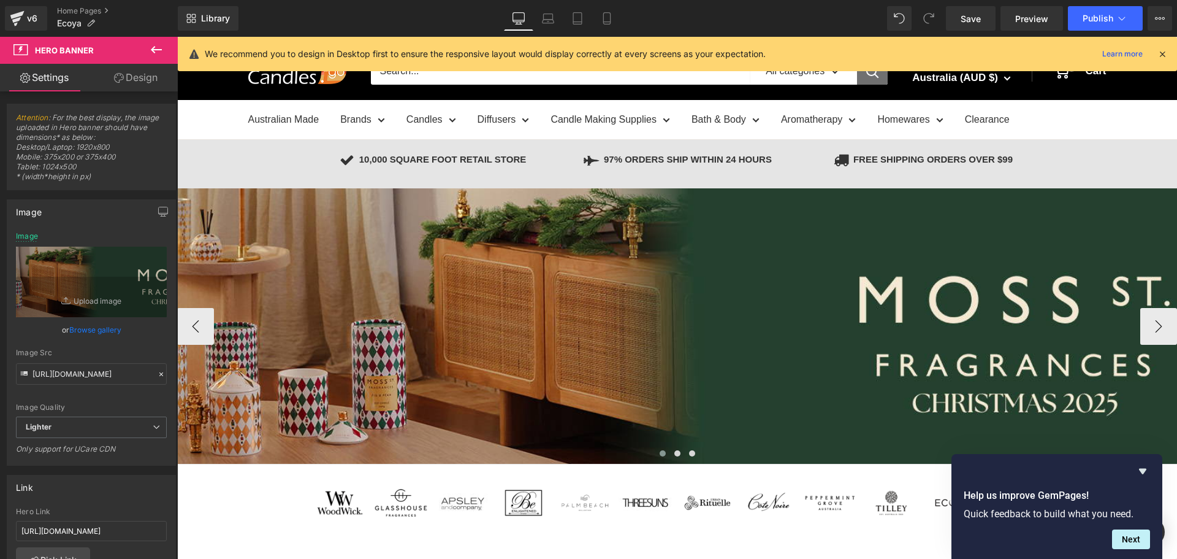
click at [177, 37] on div "328px" at bounding box center [177, 37] width 0 height 0
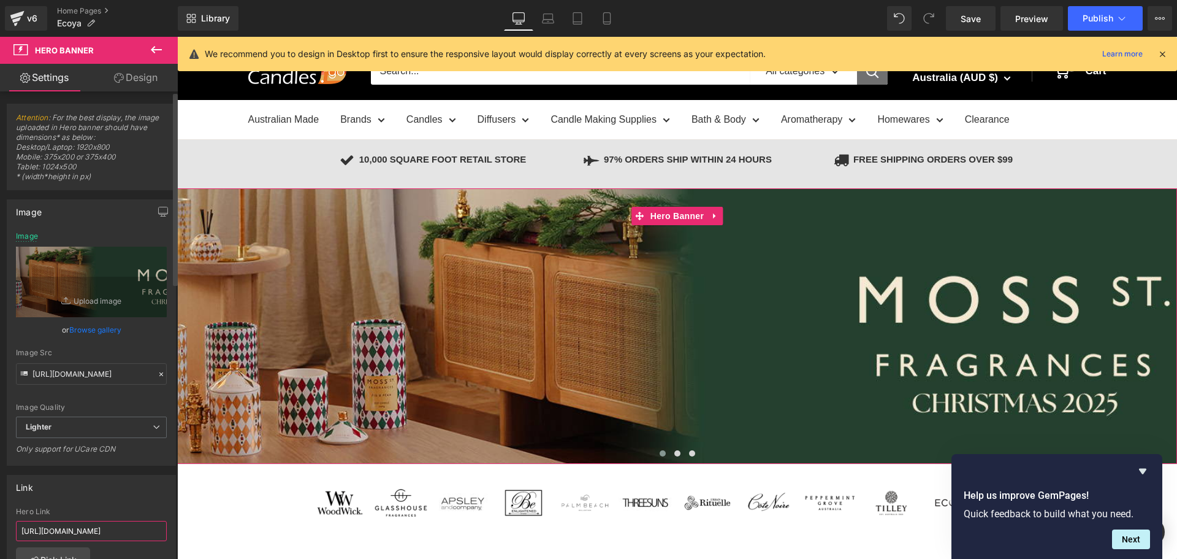
click at [95, 532] on input "[URL][DOMAIN_NAME]" at bounding box center [91, 531] width 151 height 20
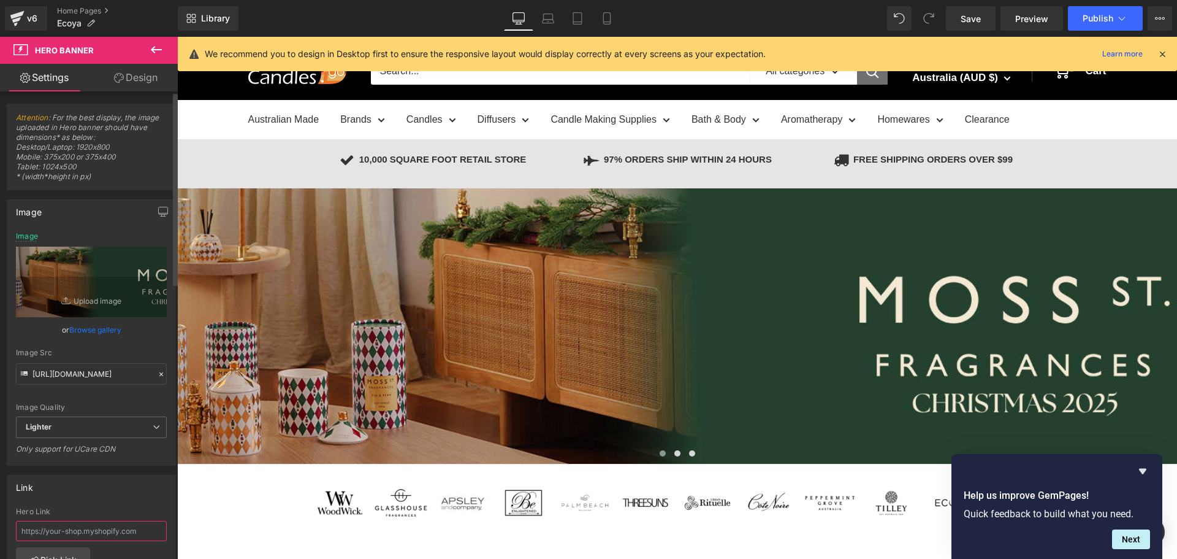
paste input "[URL][DOMAIN_NAME]"
type input "[URL][DOMAIN_NAME]"
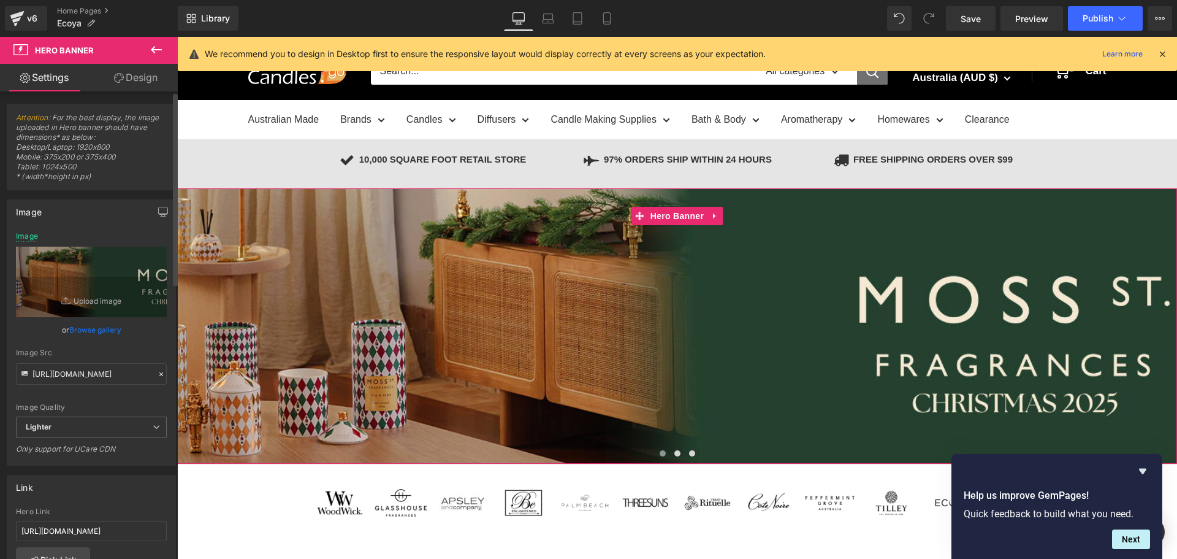
click at [104, 495] on div "Link" at bounding box center [91, 486] width 168 height 23
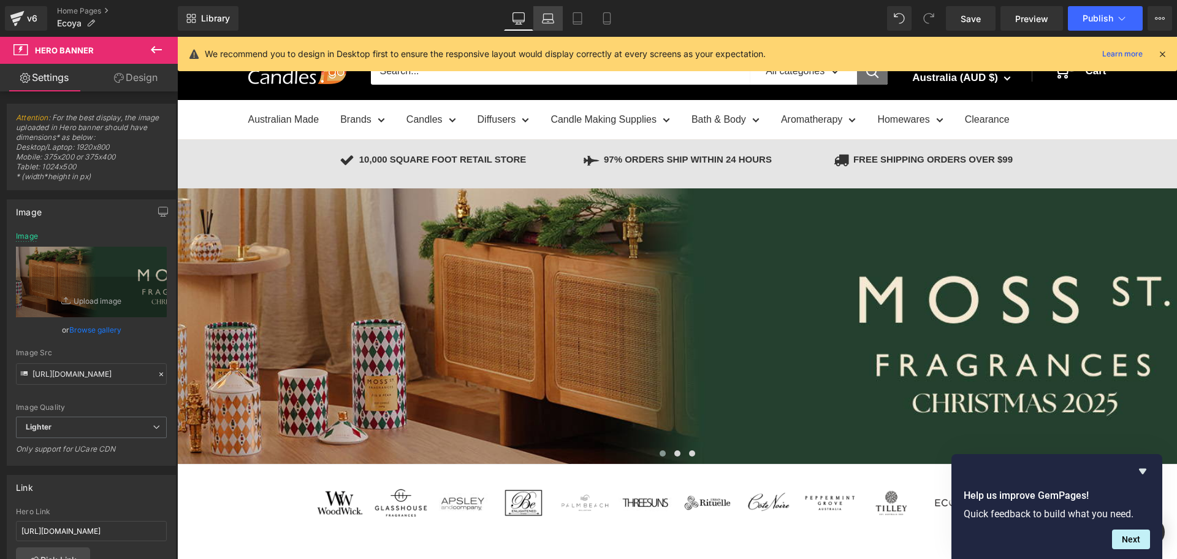
click at [547, 21] on icon at bounding box center [548, 18] width 12 height 12
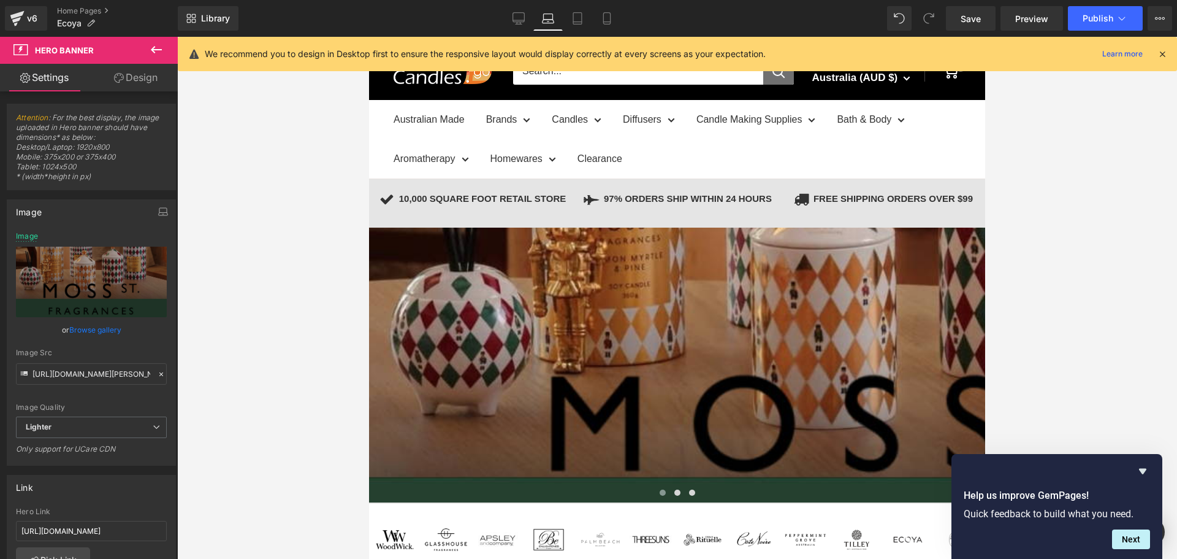
scroll to position [56, 0]
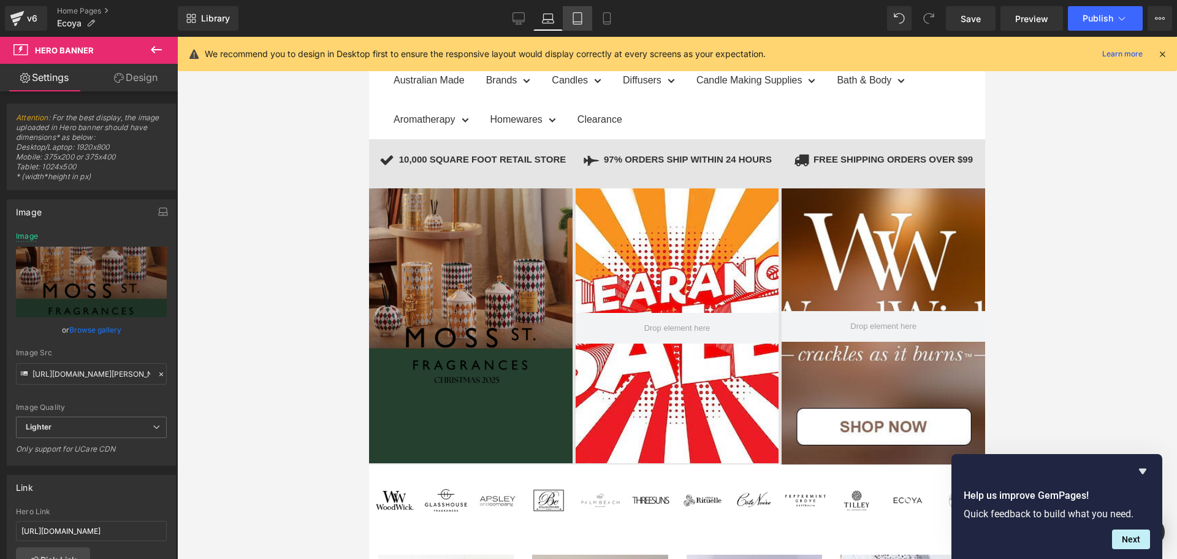
click at [584, 13] on link "Tablet" at bounding box center [577, 18] width 29 height 25
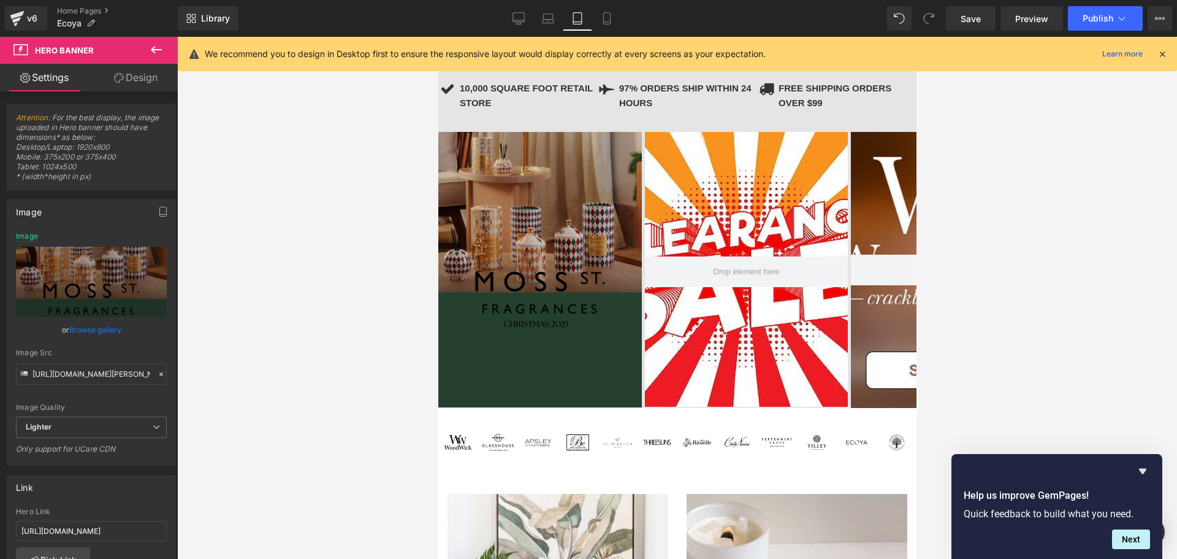
scroll to position [0, 0]
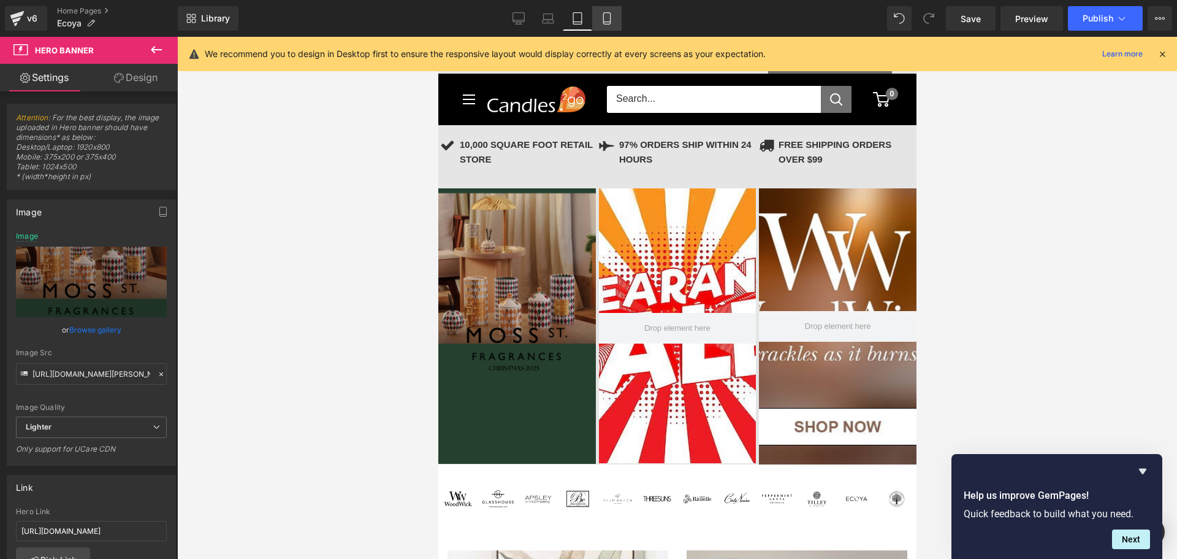
click at [605, 17] on icon at bounding box center [607, 18] width 12 height 12
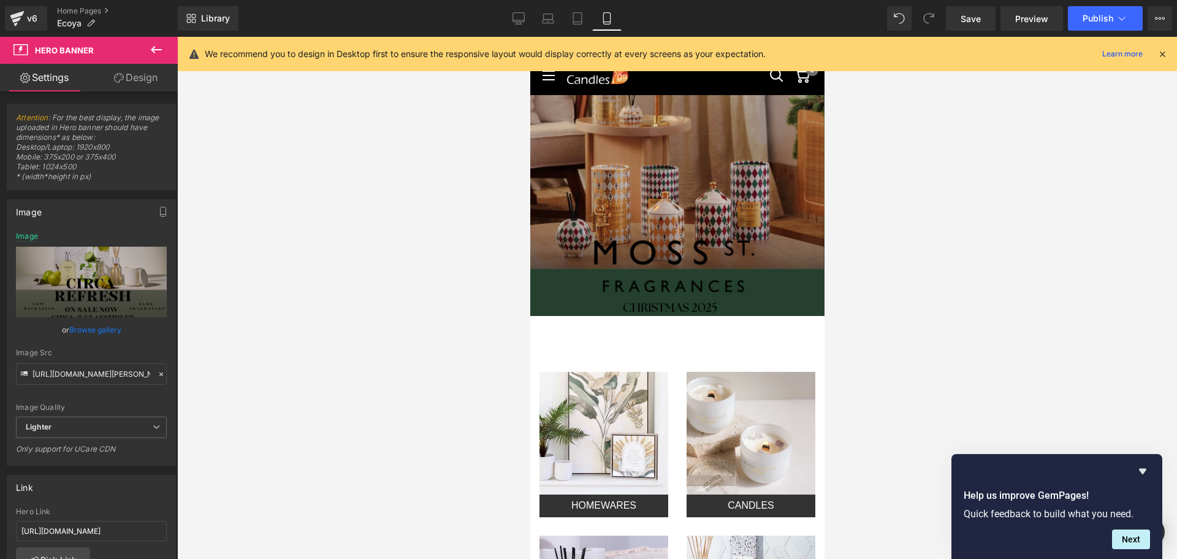
type input "[URL][DOMAIN_NAME]"
click at [1113, 21] on button "Publish" at bounding box center [1105, 18] width 75 height 25
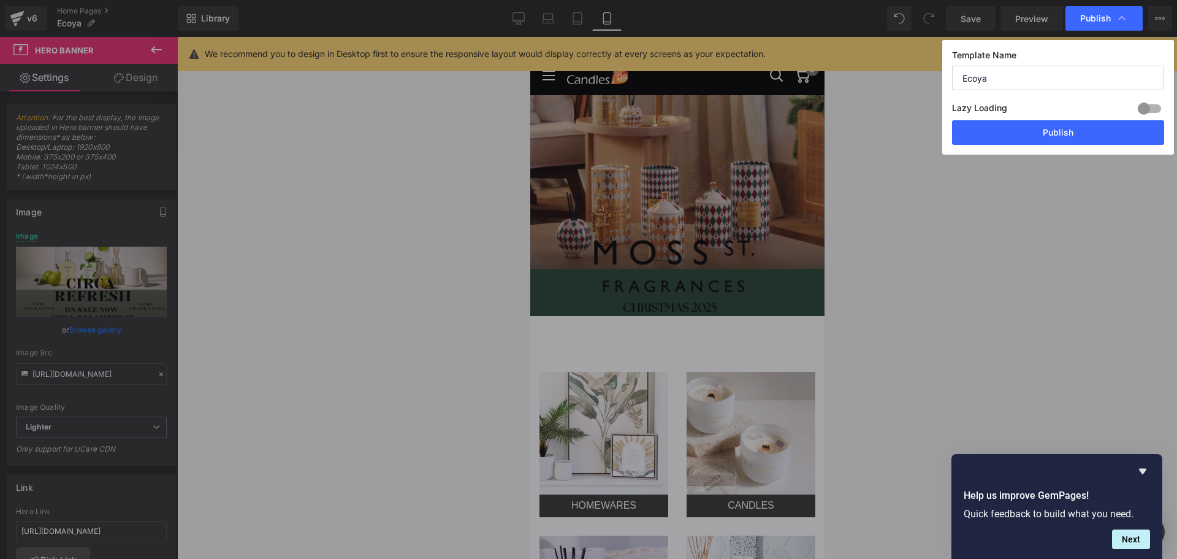
click at [1011, 80] on input "Ecoya" at bounding box center [1058, 78] width 212 height 25
type input "m"
type input "[PERSON_NAME] ST Christmas 2025"
click at [1015, 127] on button "Publish" at bounding box center [1058, 132] width 212 height 25
